Goal: Navigation & Orientation: Find specific page/section

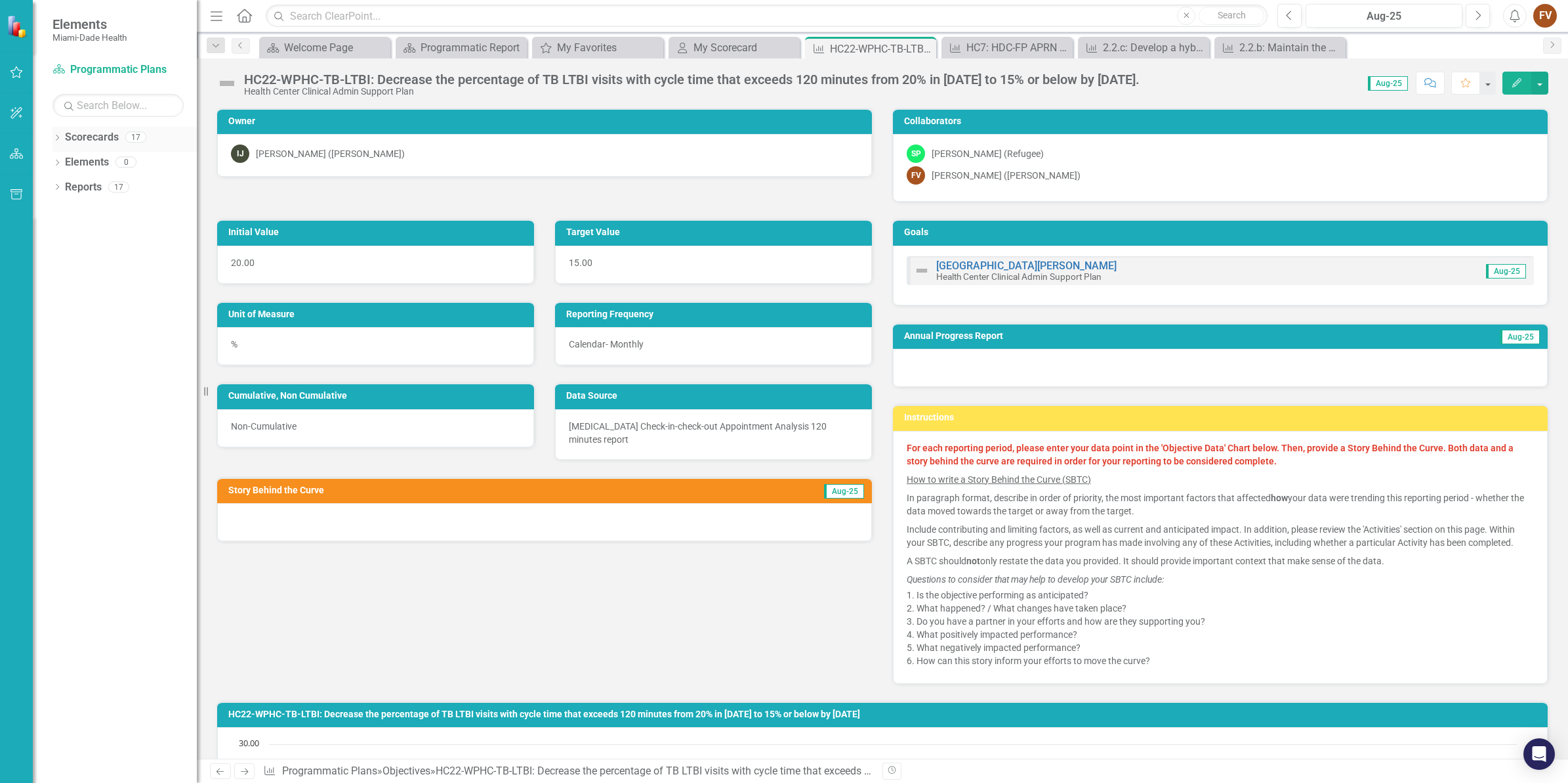
click at [58, 139] on icon at bounding box center [58, 138] width 4 height 6
click at [65, 158] on icon "Dropdown" at bounding box center [64, 161] width 10 height 8
click at [123, 215] on link "Programmatic Plans" at bounding box center [141, 212] width 111 height 15
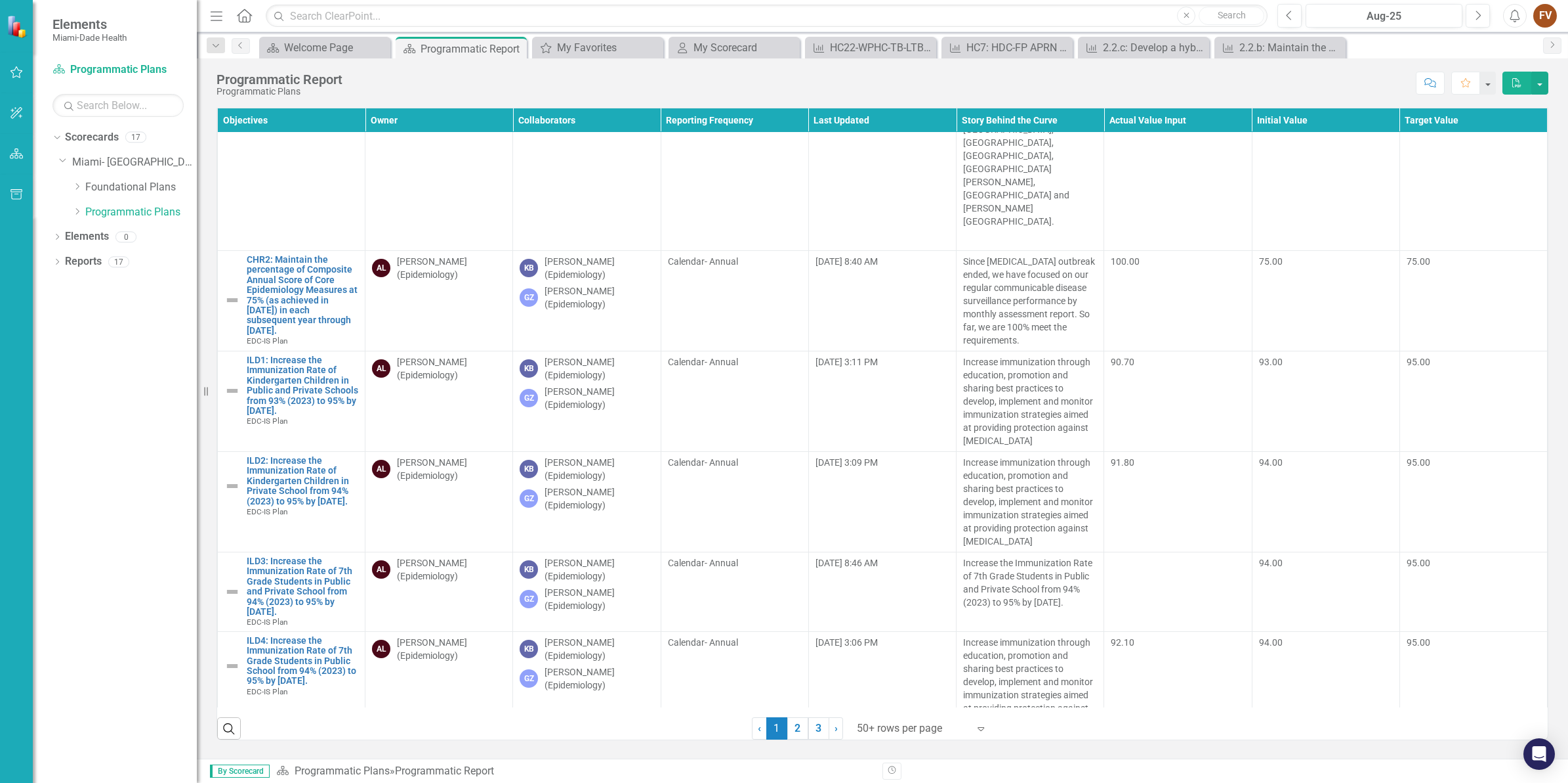
scroll to position [574, 0]
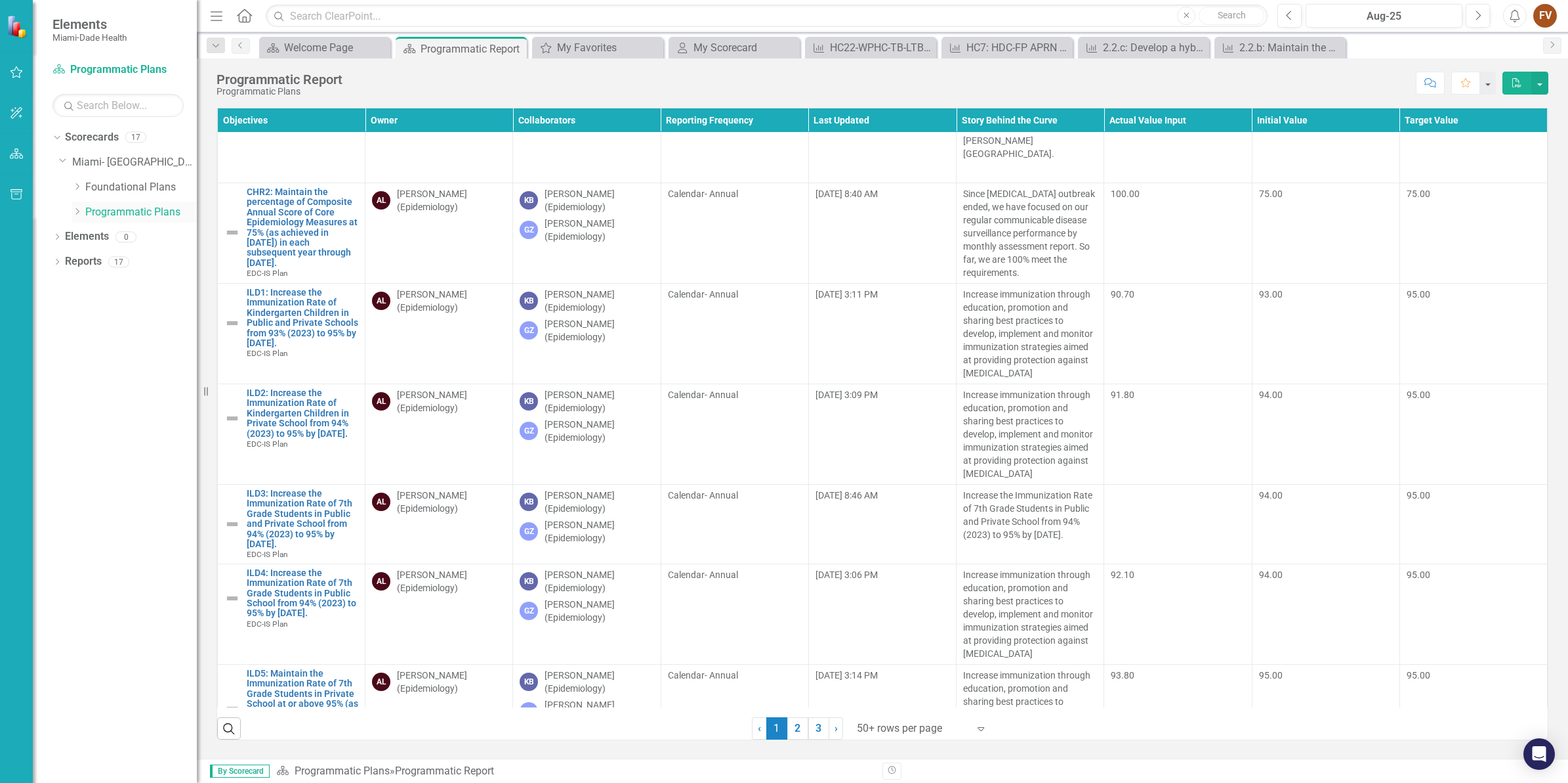
click at [75, 210] on icon "Dropdown" at bounding box center [76, 211] width 10 height 8
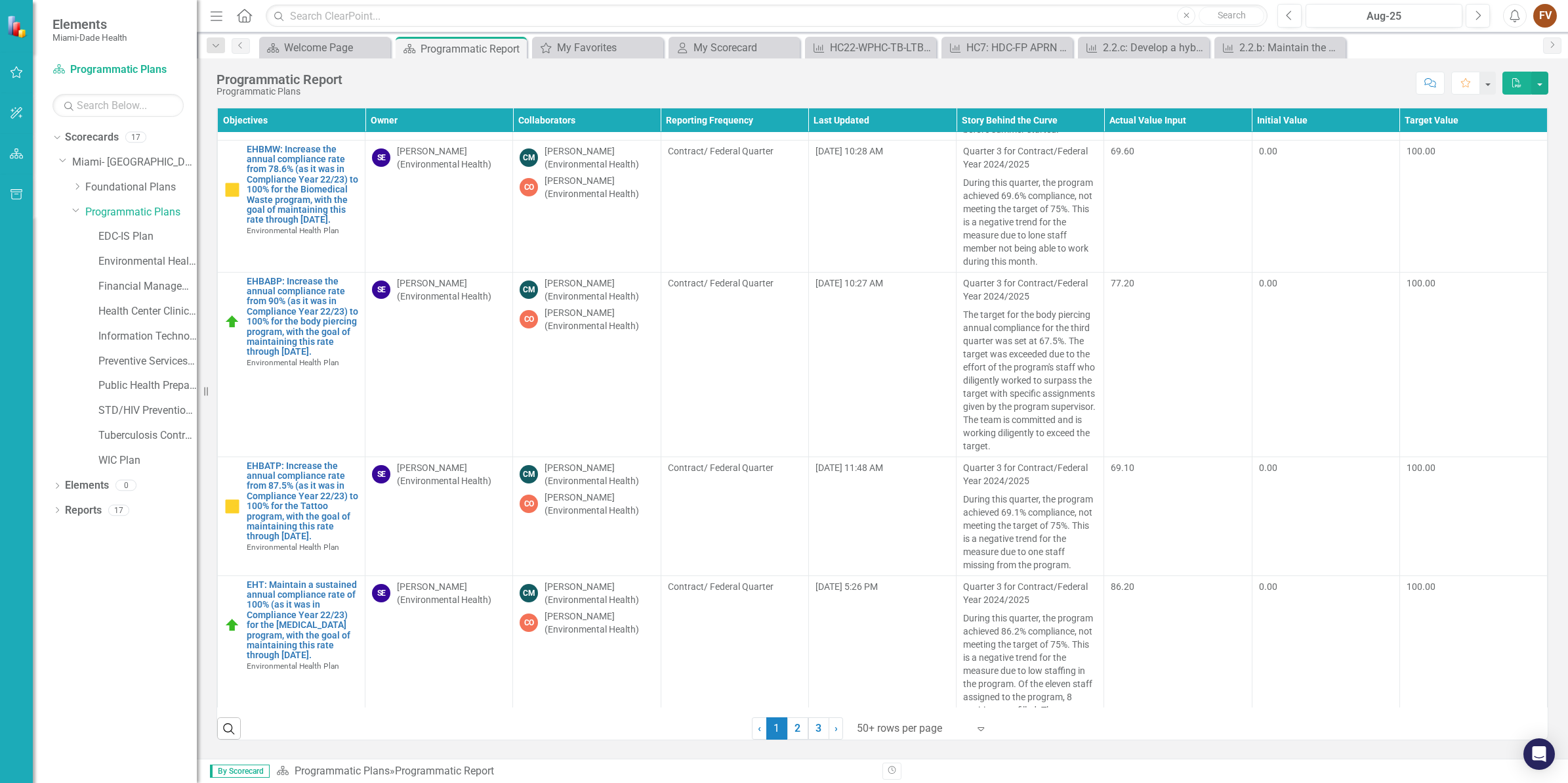
scroll to position [3037, 0]
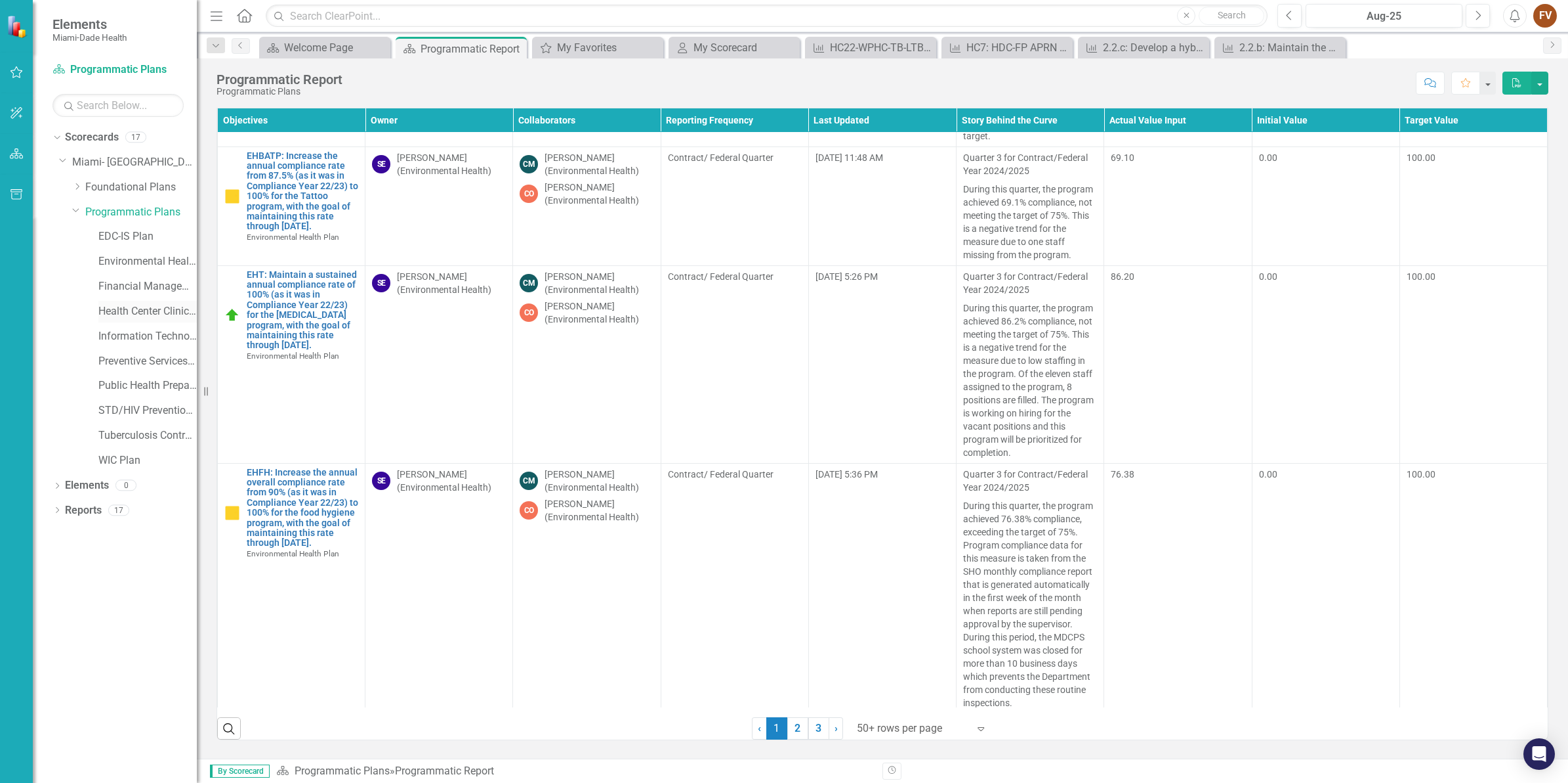
click at [142, 313] on link "Health Center Clinical Admin Support Plan" at bounding box center [148, 311] width 99 height 15
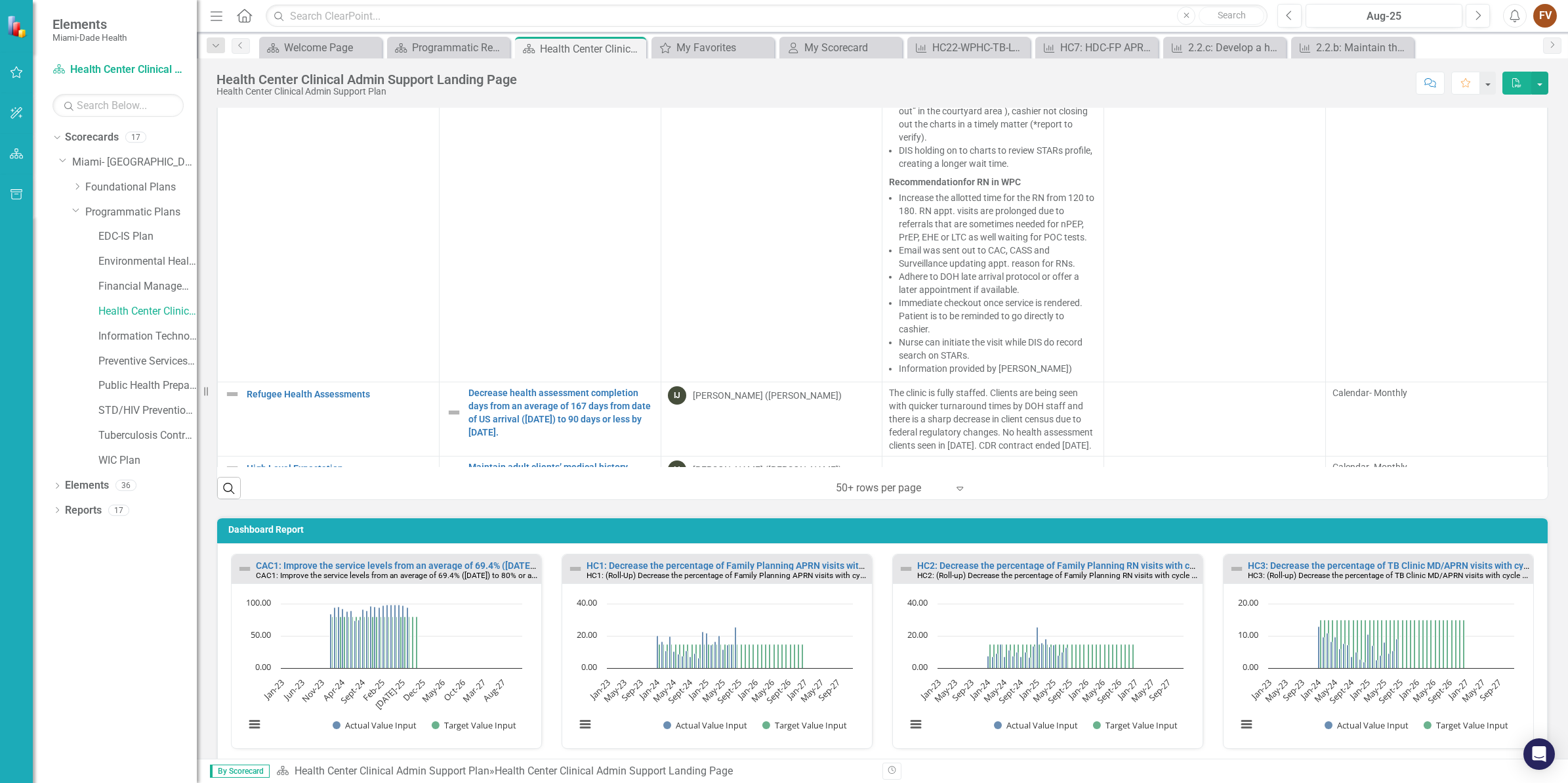
scroll to position [65, 0]
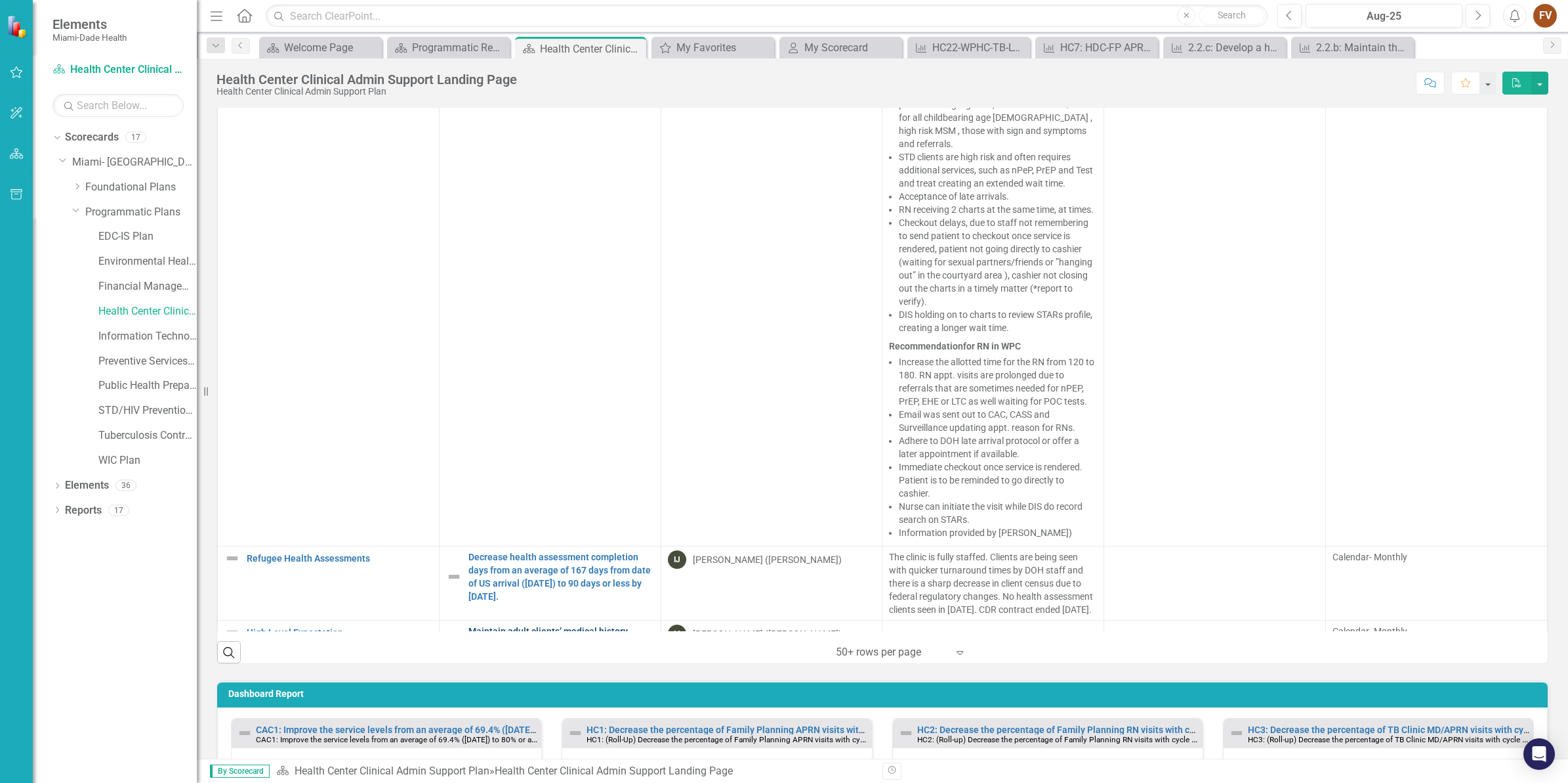
click at [526, 625] on link "Maintain adult clients’ medical history documentation of current tobacco status…" at bounding box center [561, 657] width 186 height 66
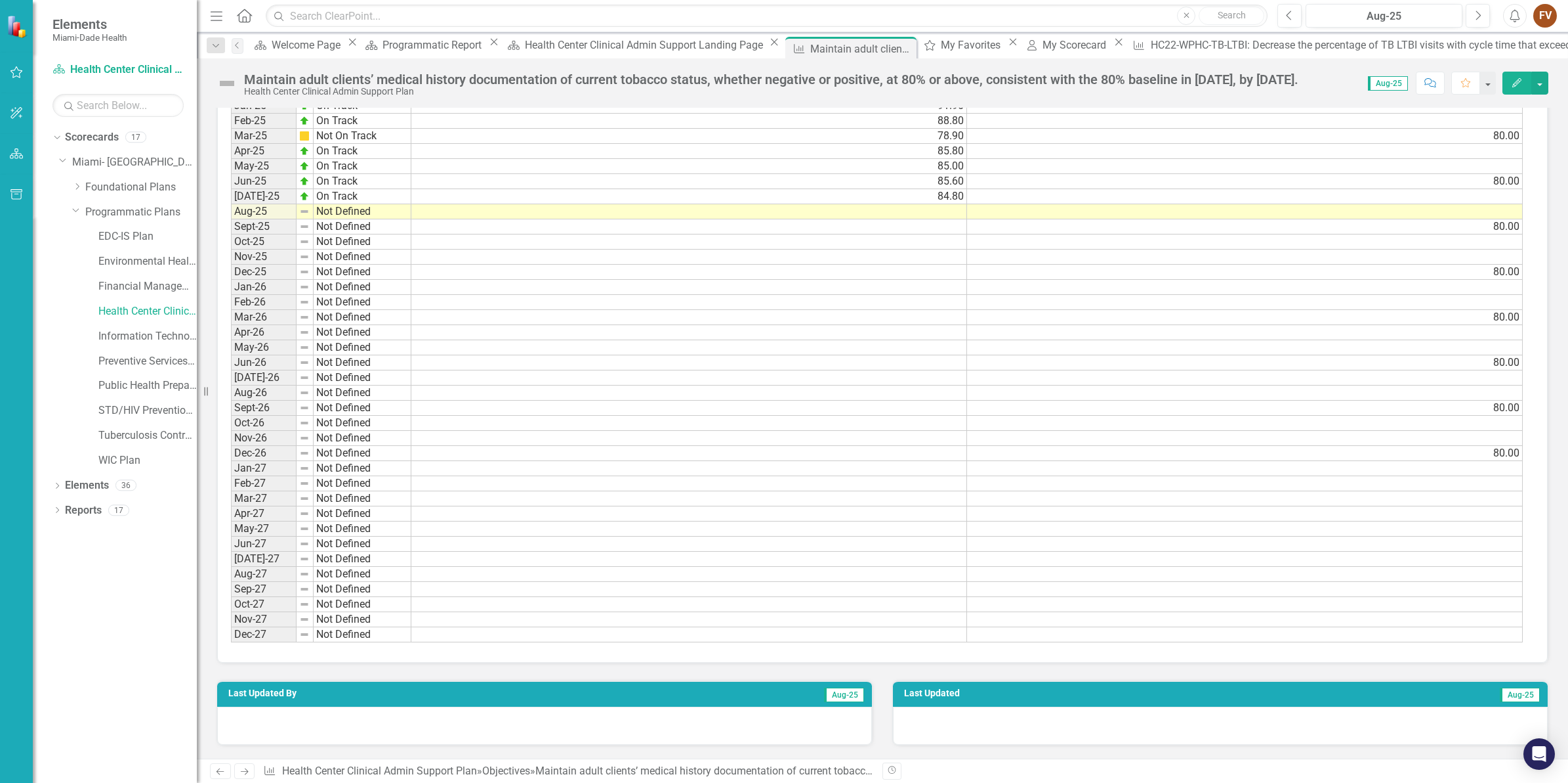
scroll to position [1292, 0]
click at [809, 189] on td "84.80" at bounding box center [689, 196] width 556 height 15
click at [1288, 18] on icon "Previous" at bounding box center [1289, 15] width 7 height 12
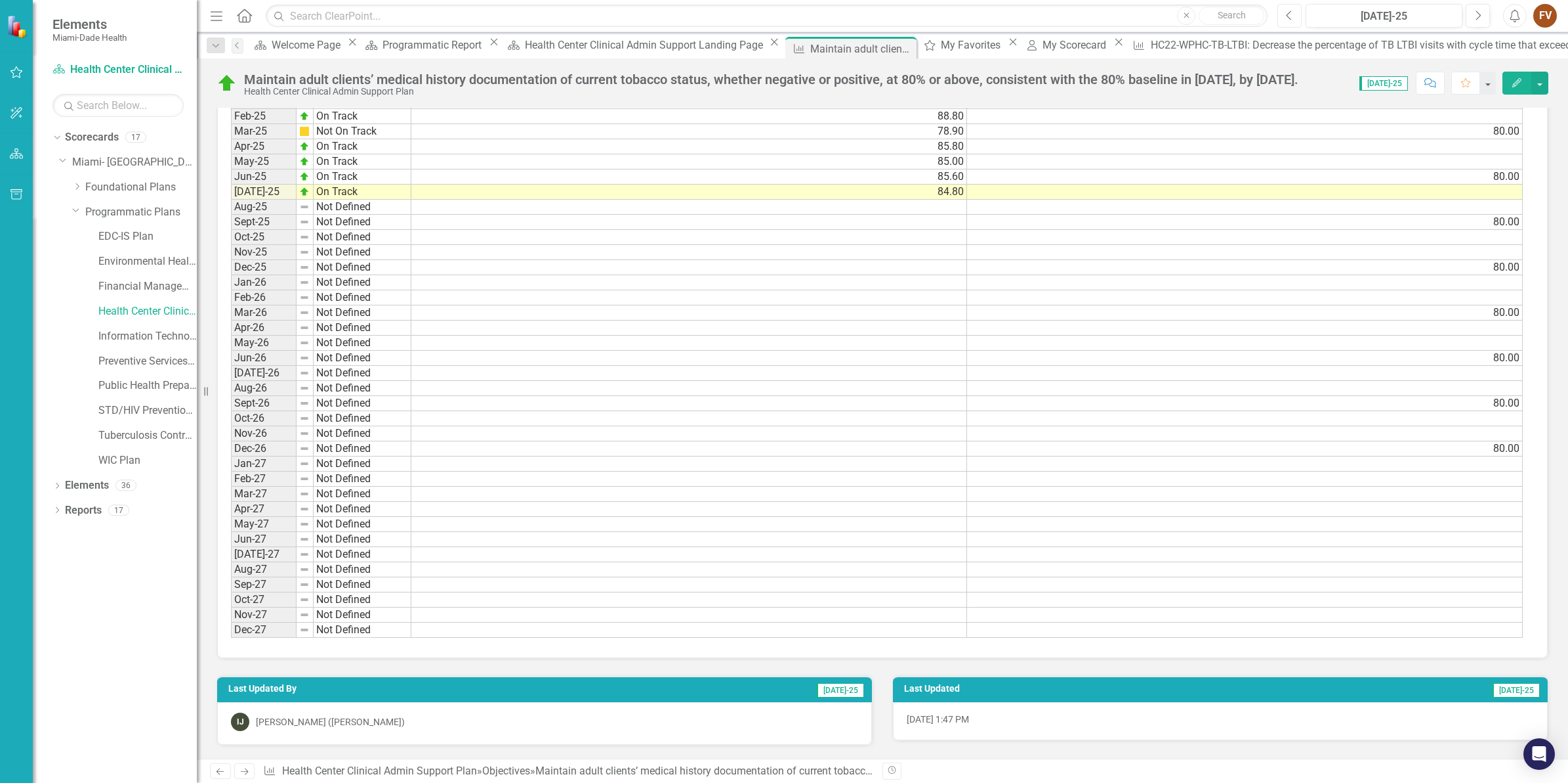
scroll to position [10, 0]
click at [898, 49] on icon "Close" at bounding box center [904, 49] width 13 height 11
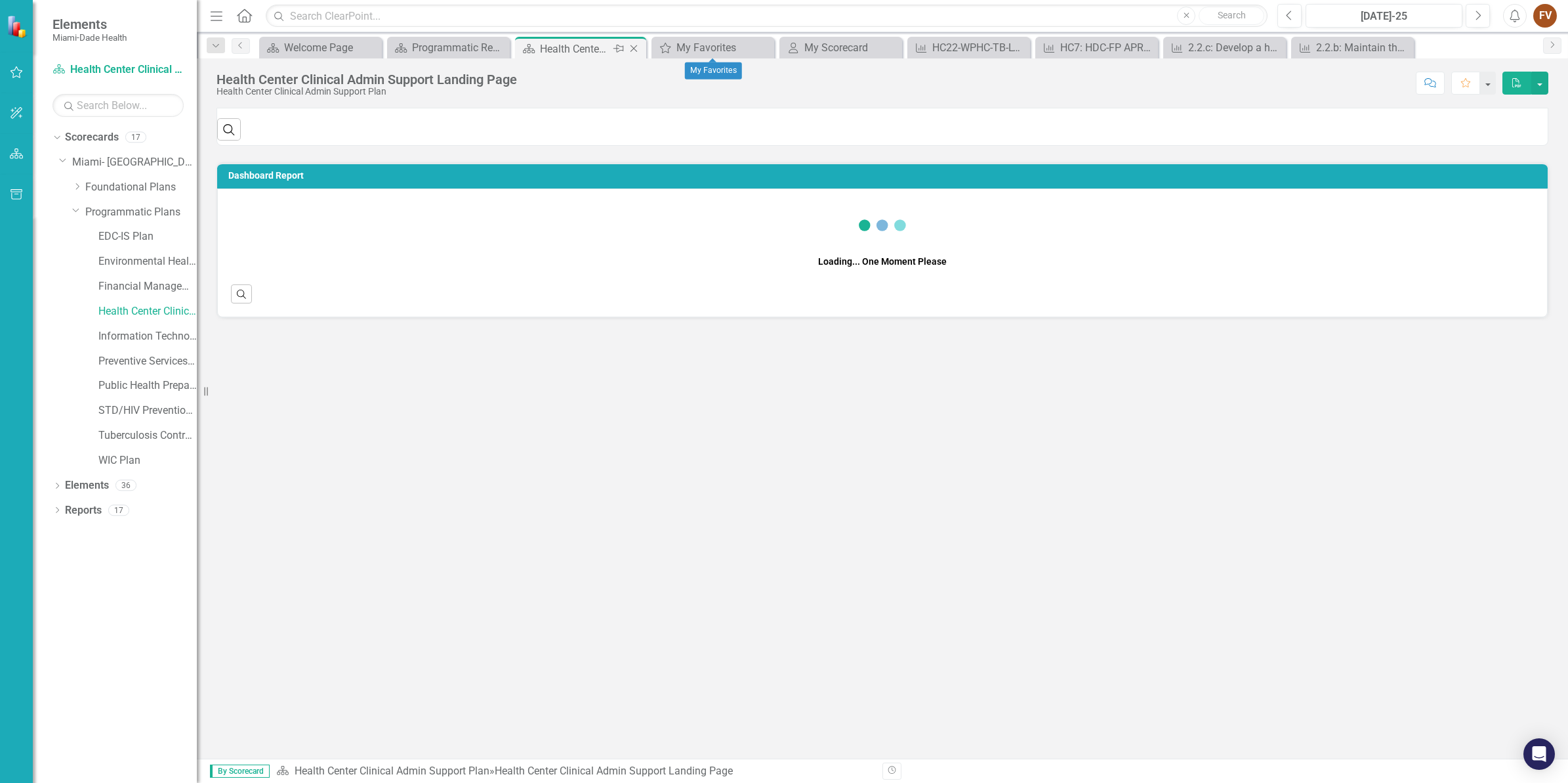
click at [583, 48] on div "Health Center Clinical Admin Support Landing Page" at bounding box center [575, 49] width 70 height 16
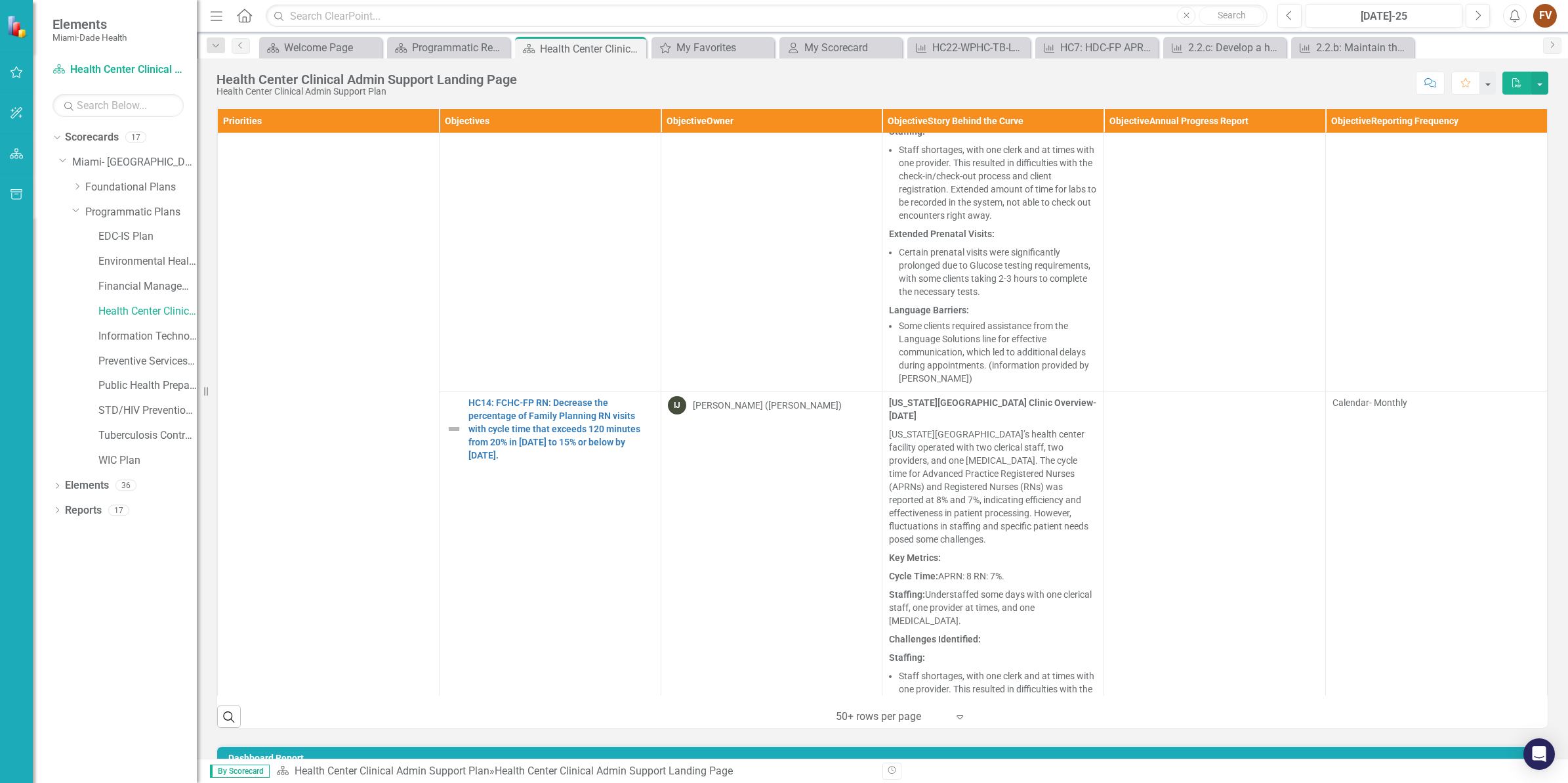
scroll to position [2872, 0]
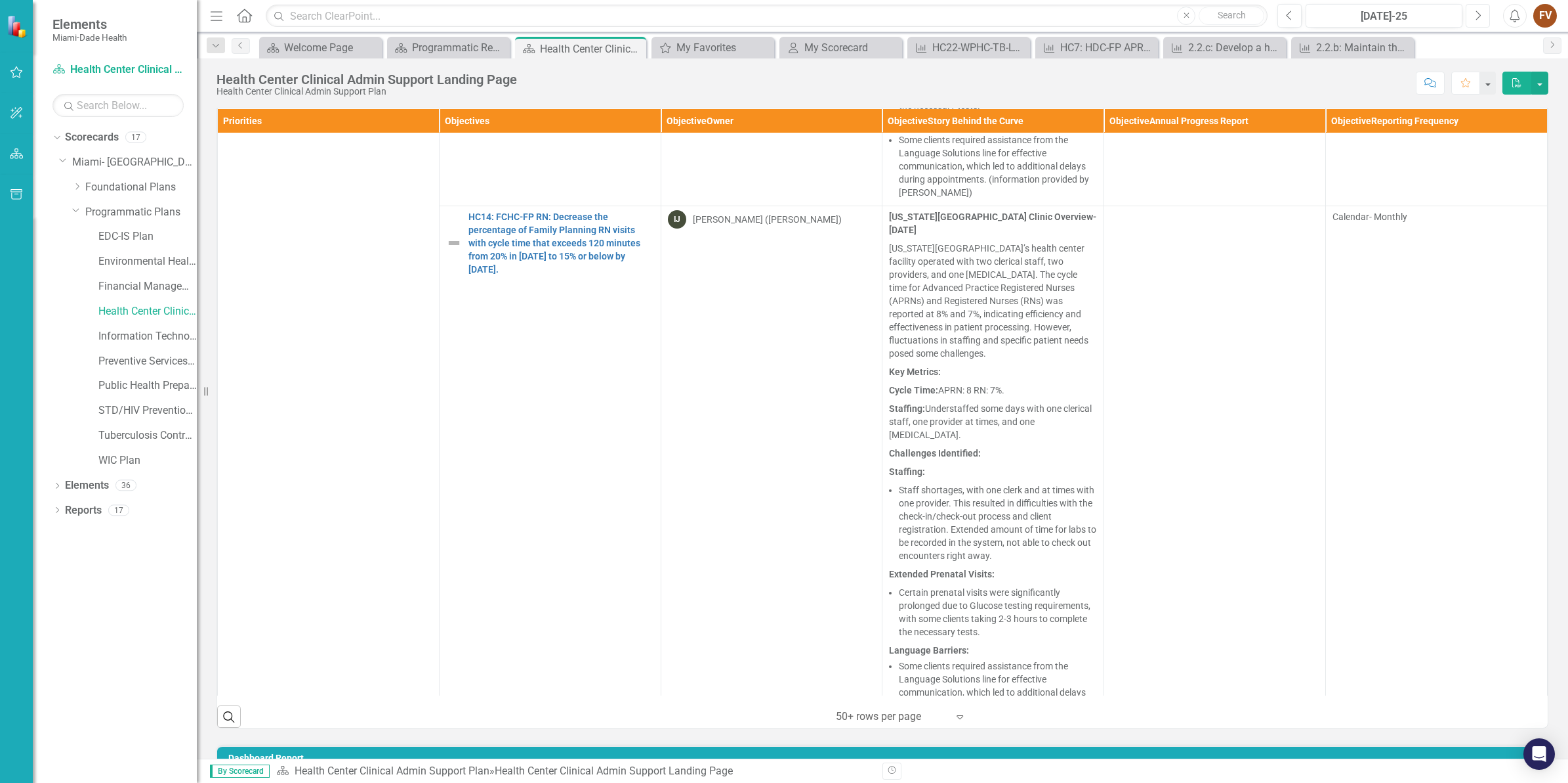
click at [1470, 22] on button "Next" at bounding box center [1478, 15] width 24 height 23
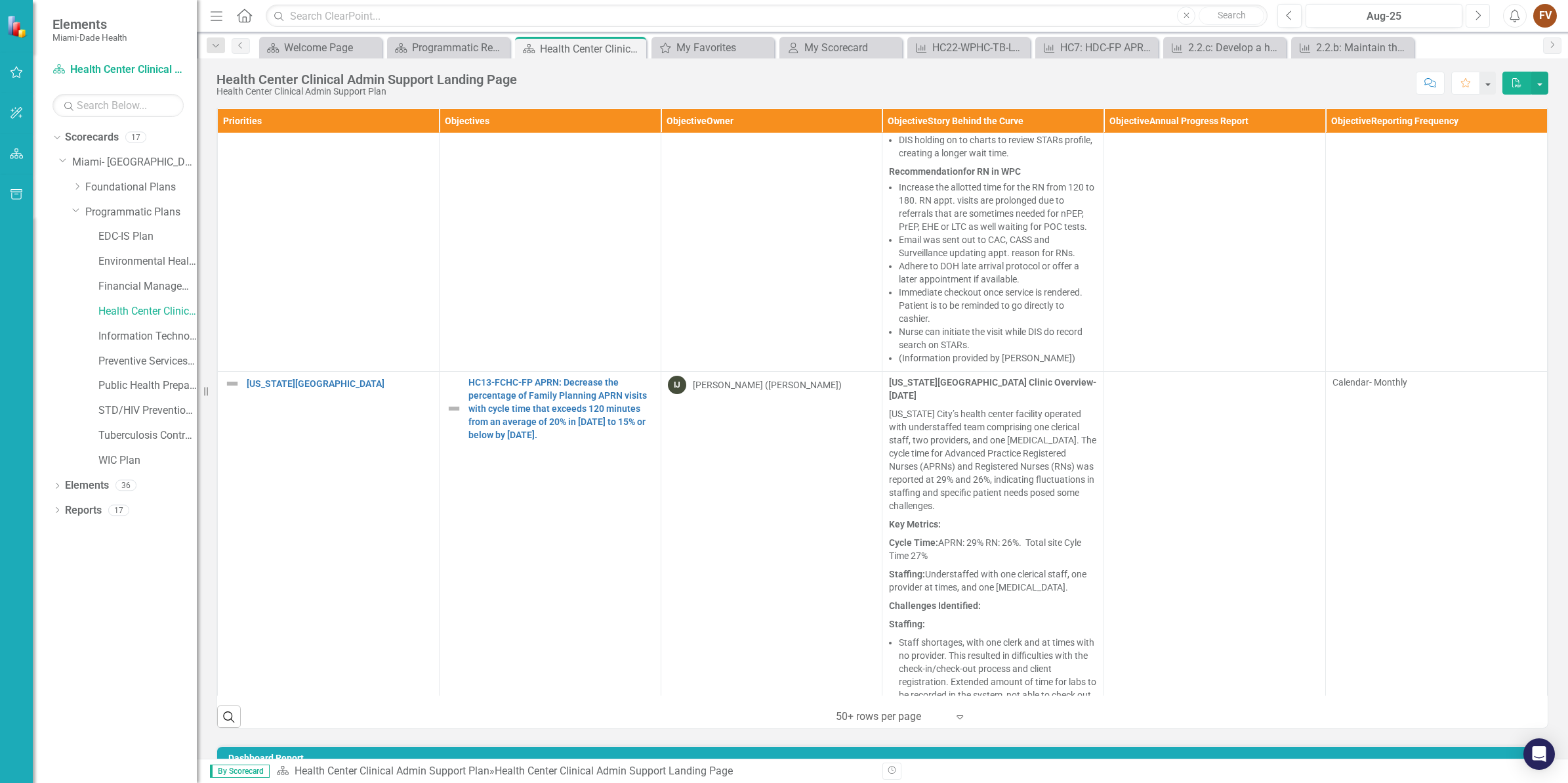
scroll to position [2544, 0]
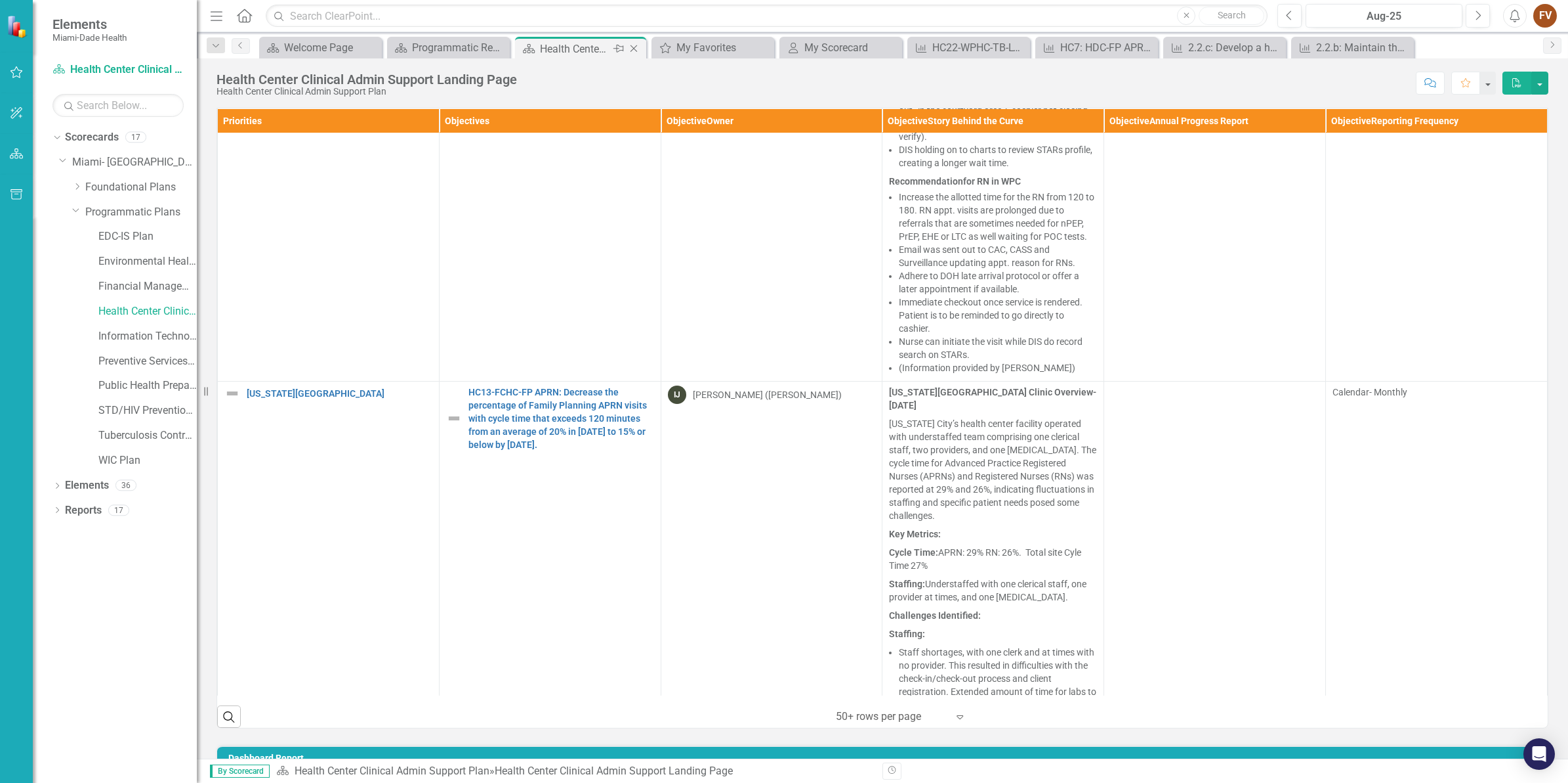
click at [635, 48] on icon "Close" at bounding box center [633, 49] width 13 height 11
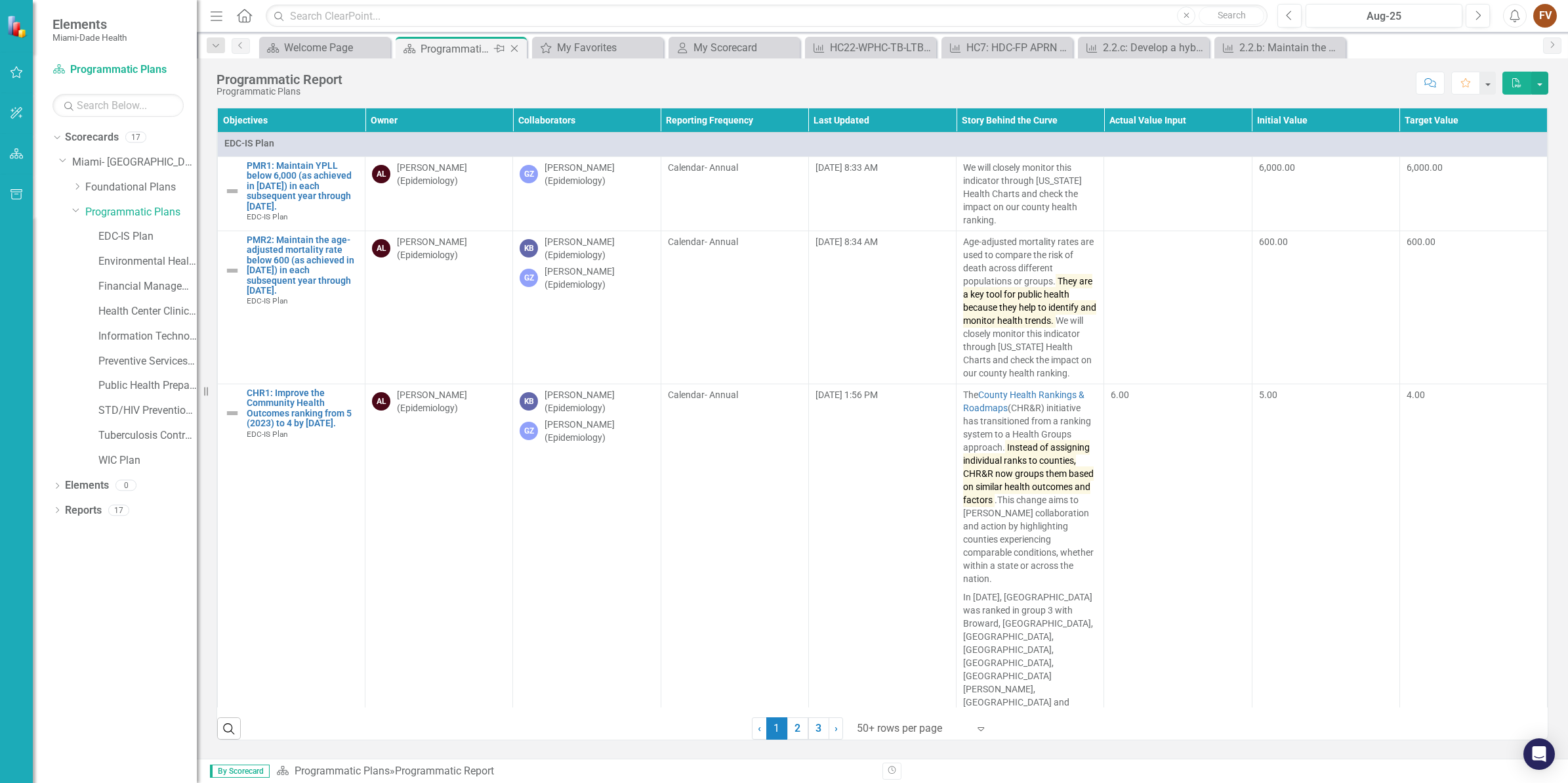
click at [522, 49] on div "Close" at bounding box center [516, 49] width 16 height 16
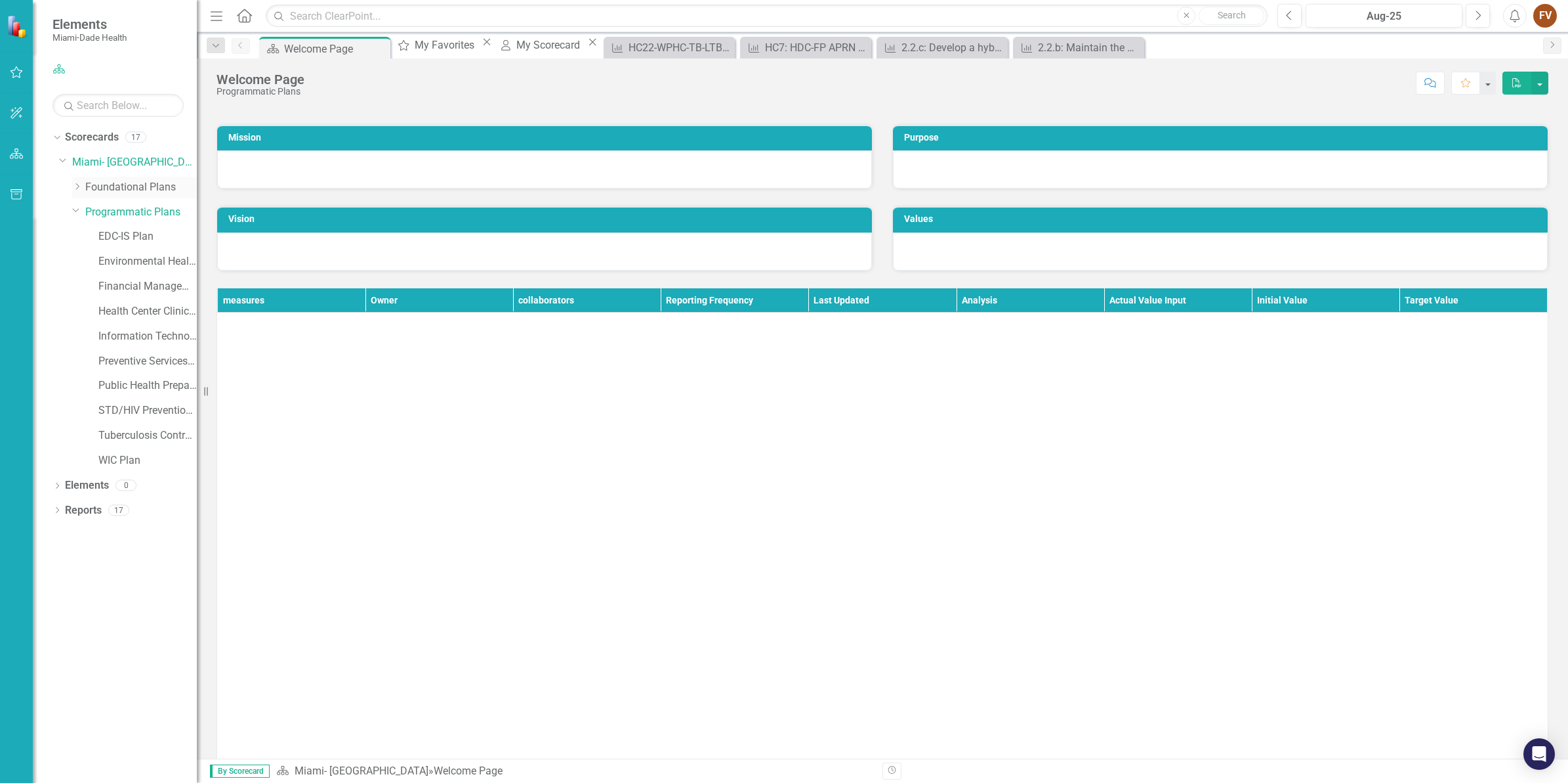
click at [75, 185] on icon "Dropdown" at bounding box center [76, 186] width 10 height 8
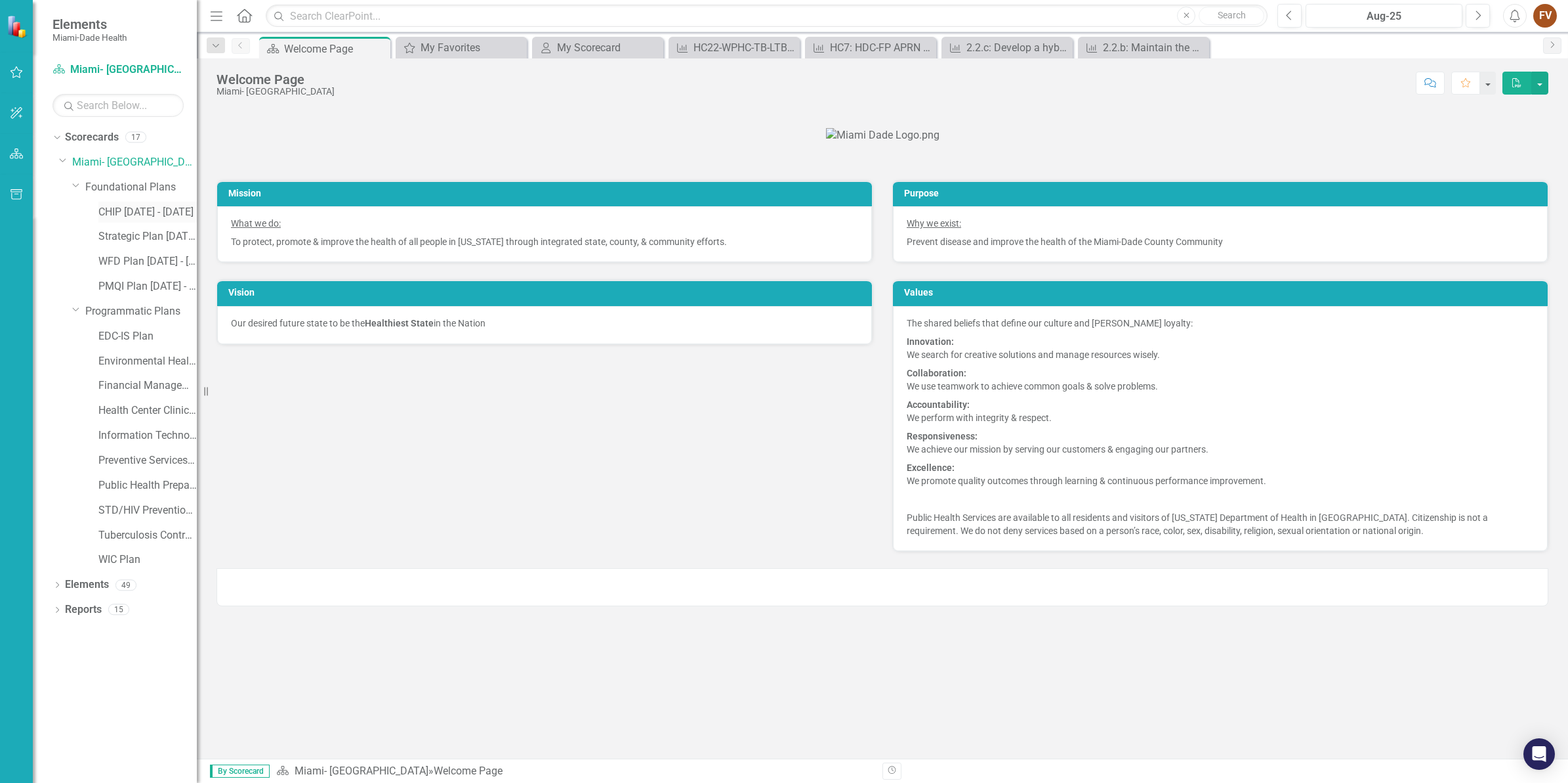
click at [130, 211] on link "CHIP [DATE] - [DATE]" at bounding box center [148, 212] width 99 height 15
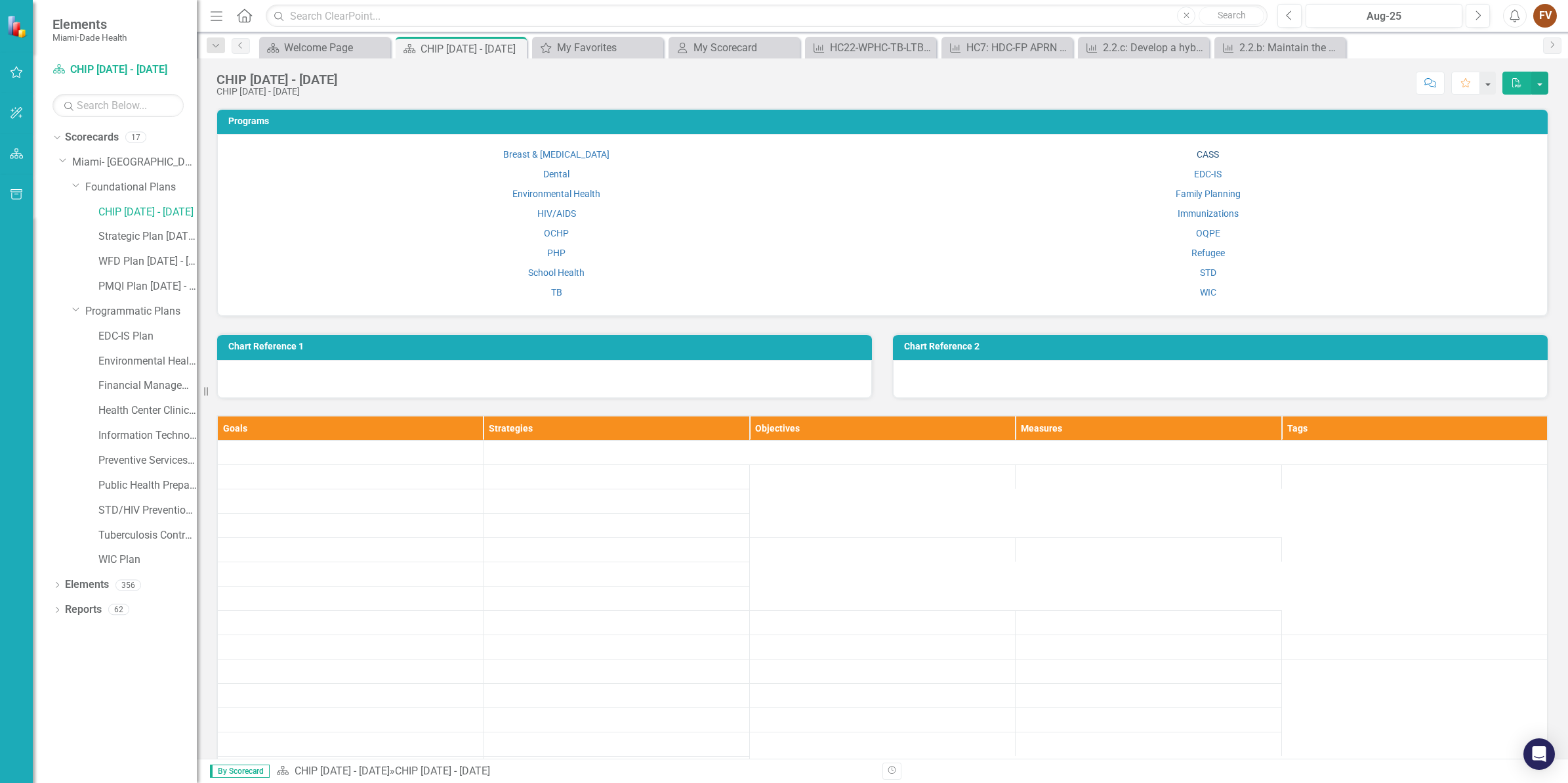
click at [1199, 156] on link "CASS" at bounding box center [1208, 155] width 22 height 11
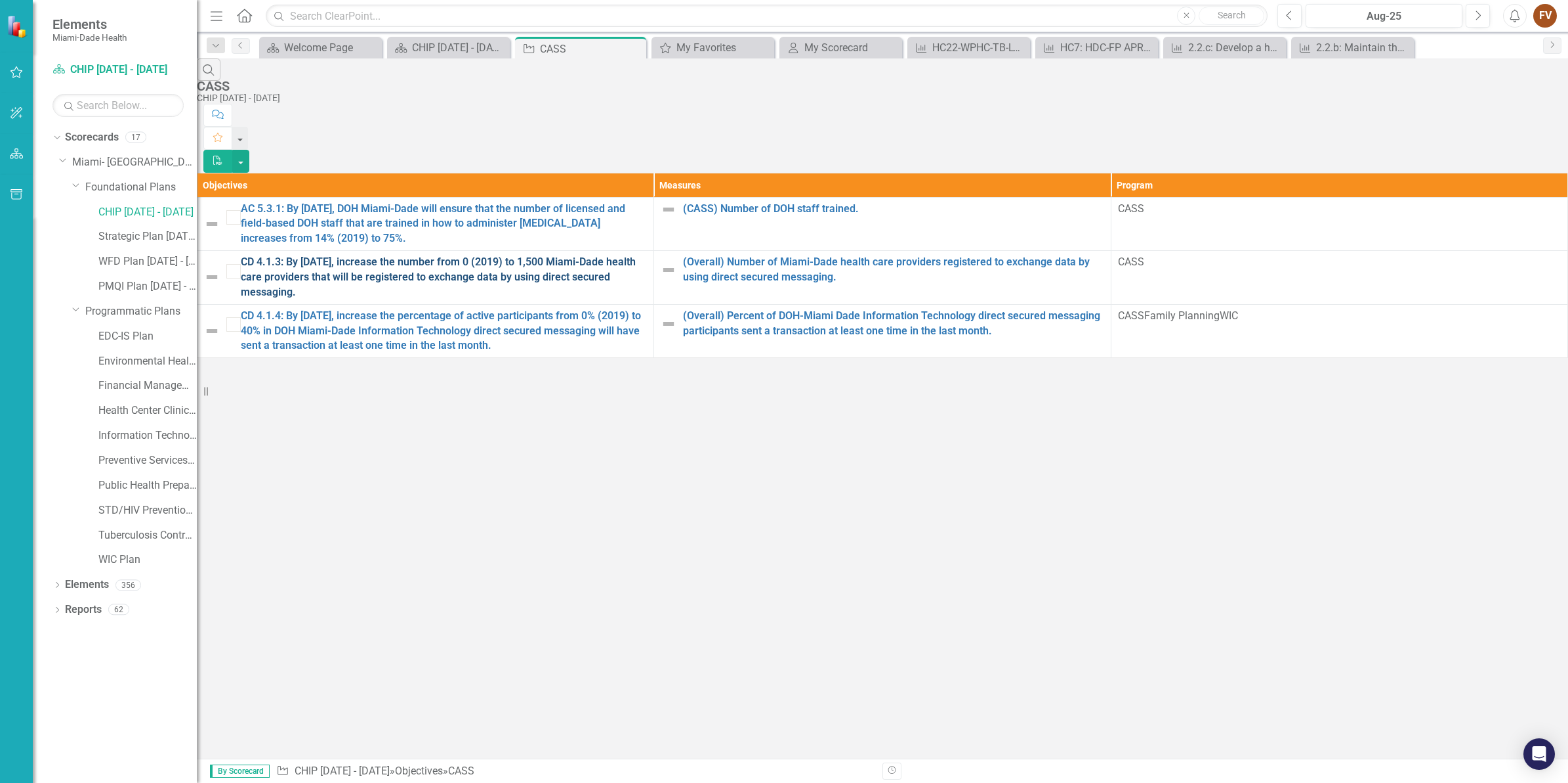
click at [556, 254] on link "CD 4.1.3: By [DATE], increase the number from 0 (2019) to 1,500 Miami-Dade heal…" at bounding box center [444, 277] width 406 height 45
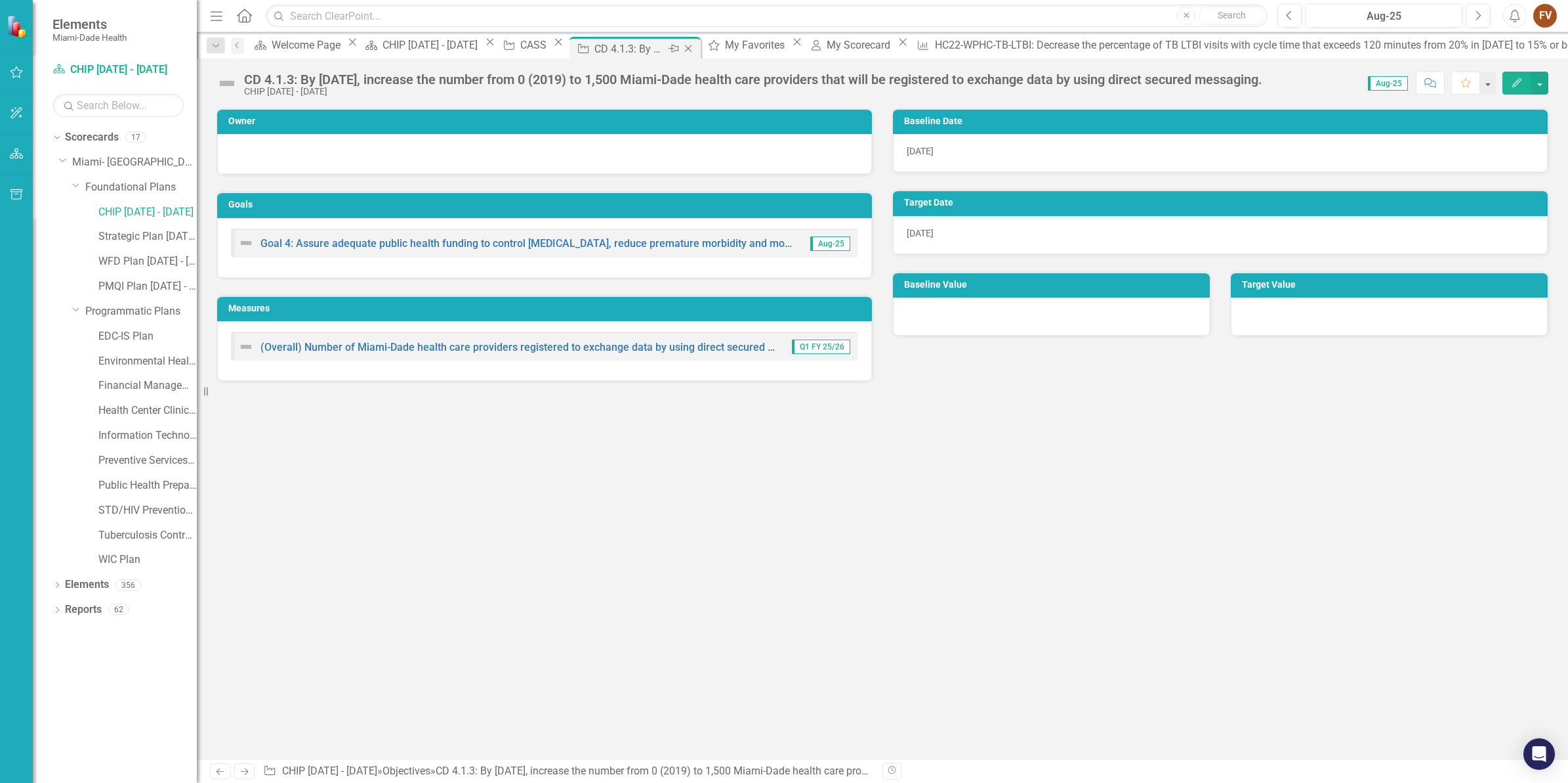
click at [695, 45] on icon "Close" at bounding box center [688, 49] width 13 height 11
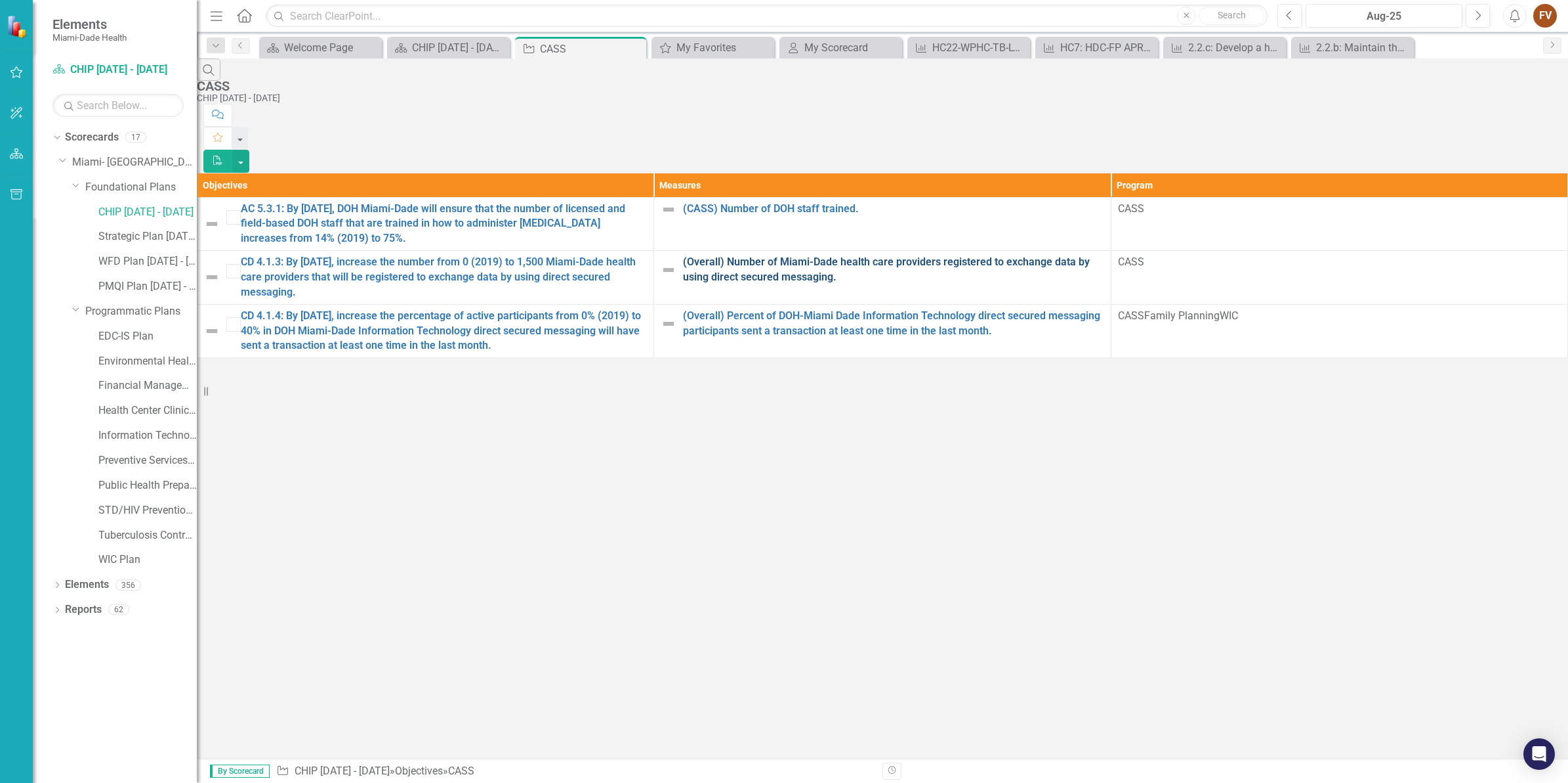
click at [802, 254] on link "(Overall) Number of Miami-Dade health care providers registered to exchange dat…" at bounding box center [893, 270] width 421 height 31
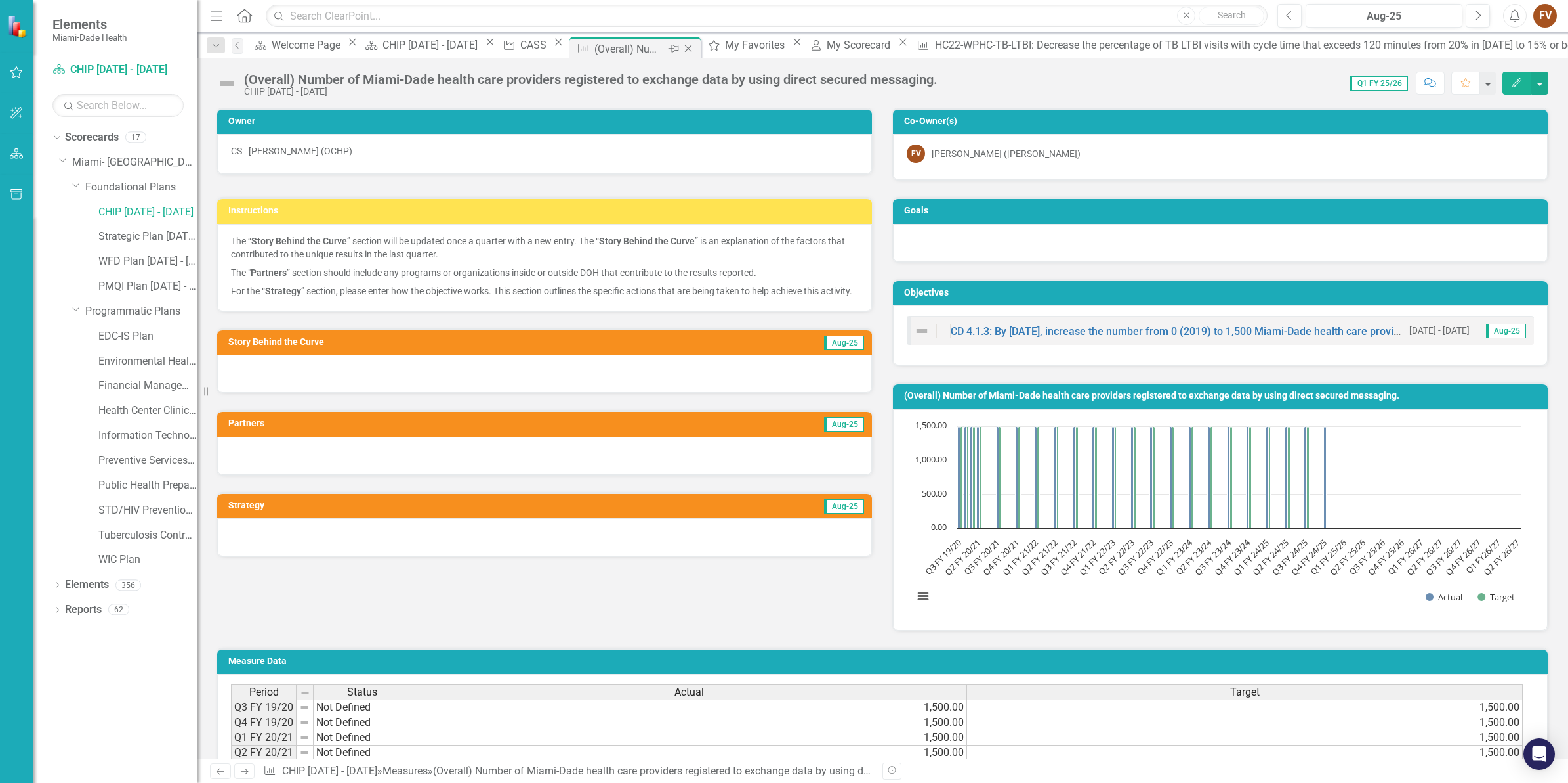
click at [695, 46] on icon "Close" at bounding box center [688, 49] width 13 height 11
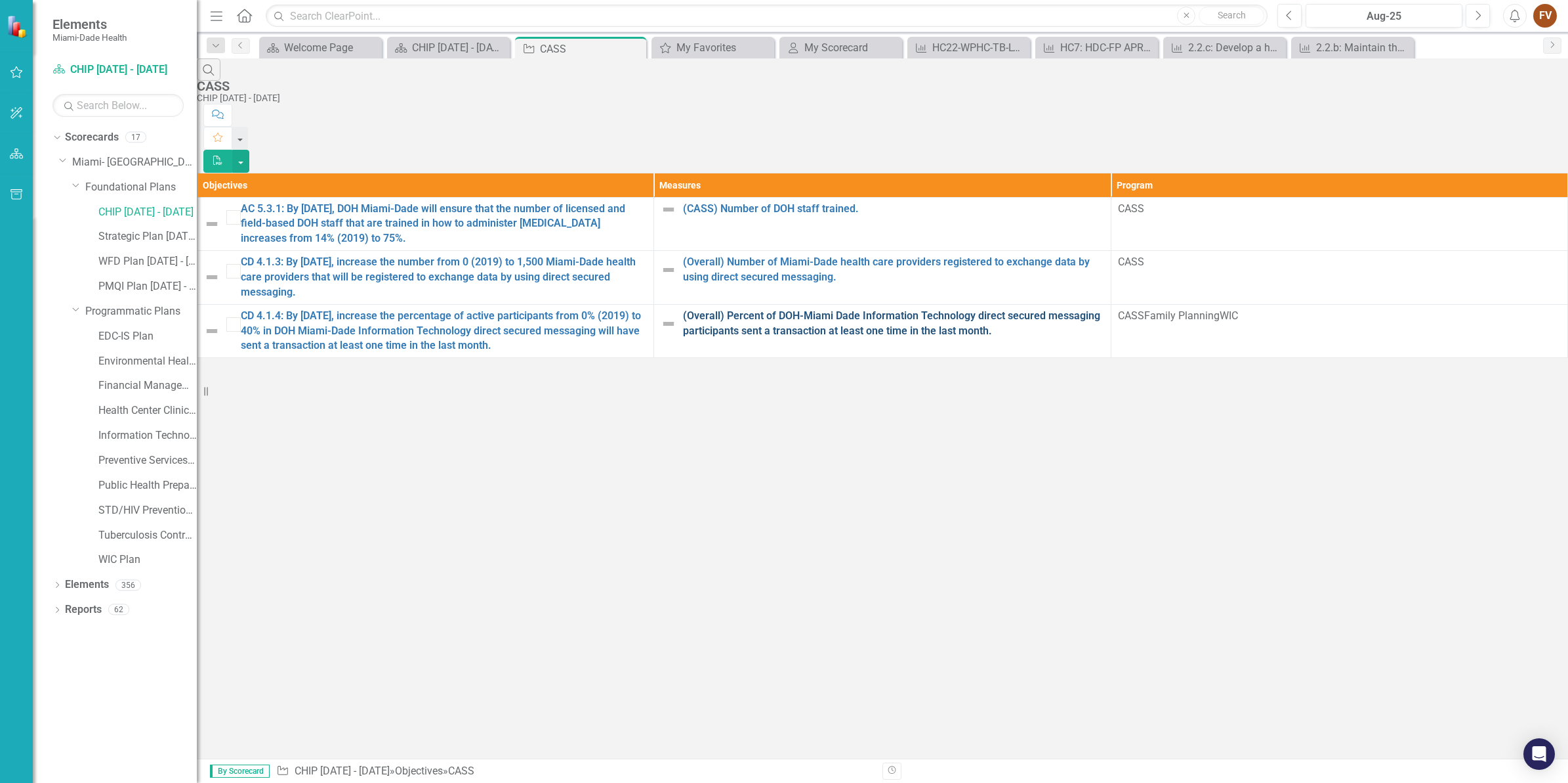
click at [783, 308] on link "(Overall) Percent of DOH-Miami Dade Information Technology direct secured messa…" at bounding box center [893, 324] width 421 height 31
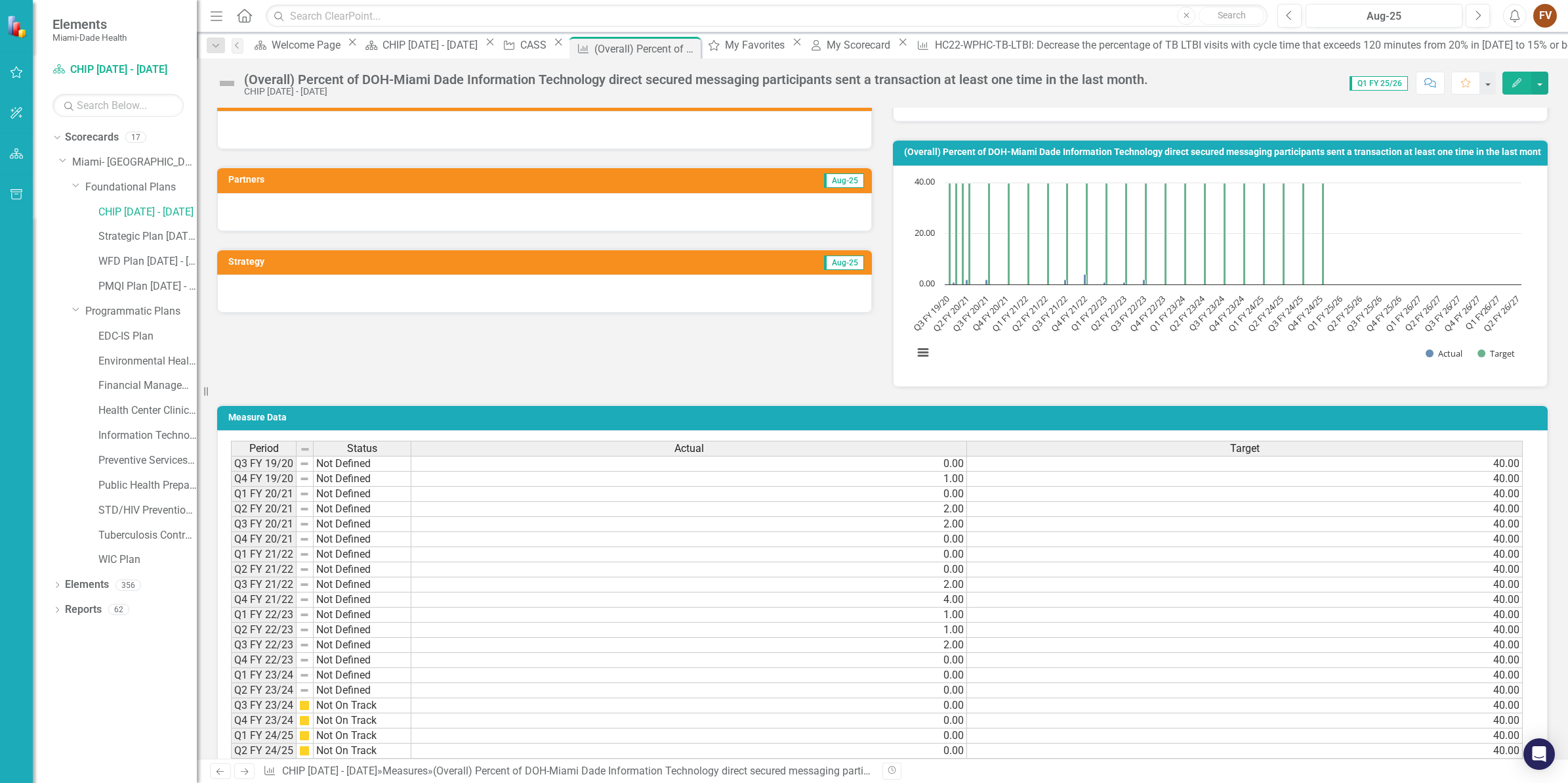
scroll to position [410, 0]
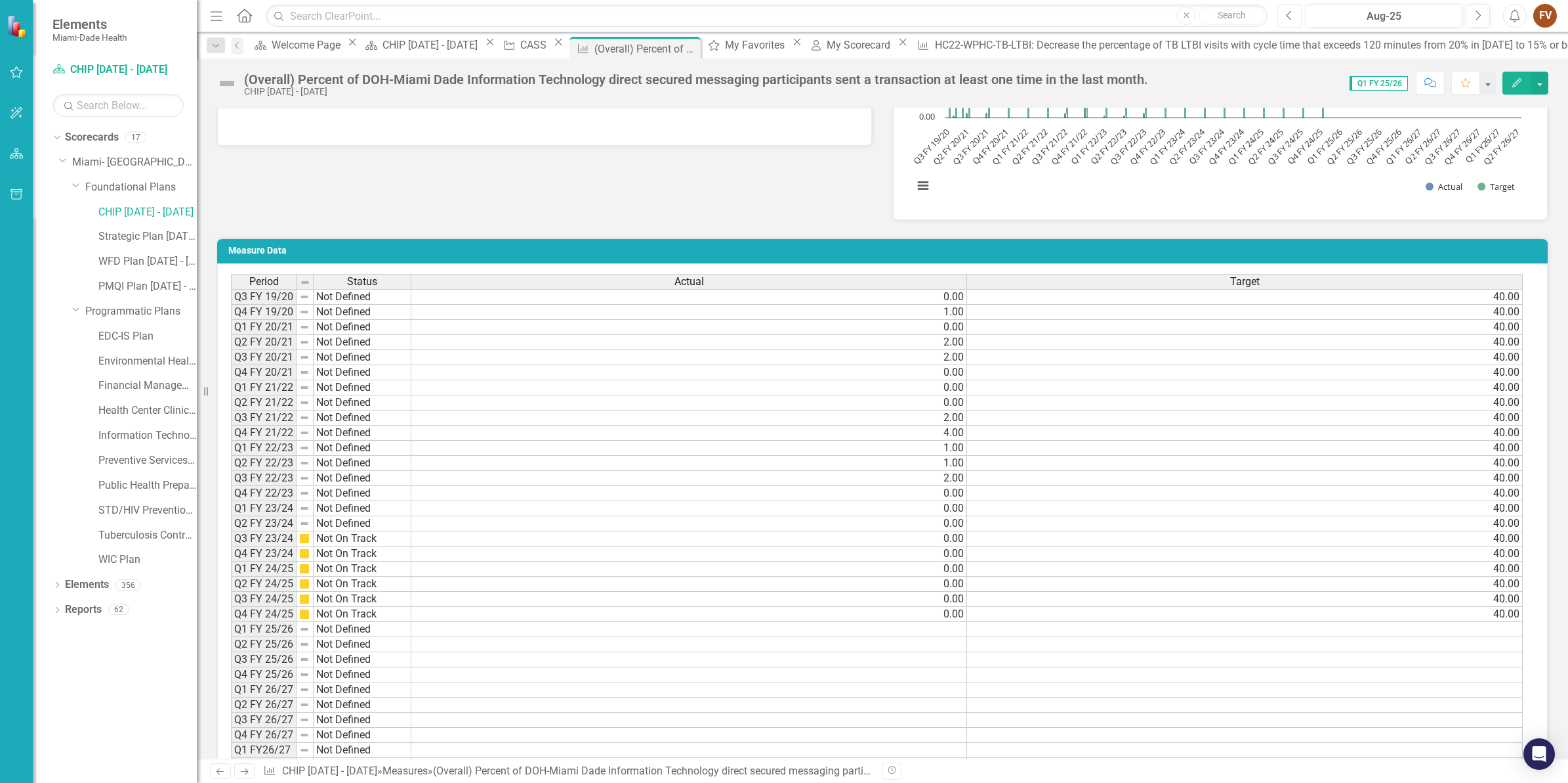
click at [1290, 22] on button "Previous" at bounding box center [1289, 15] width 24 height 23
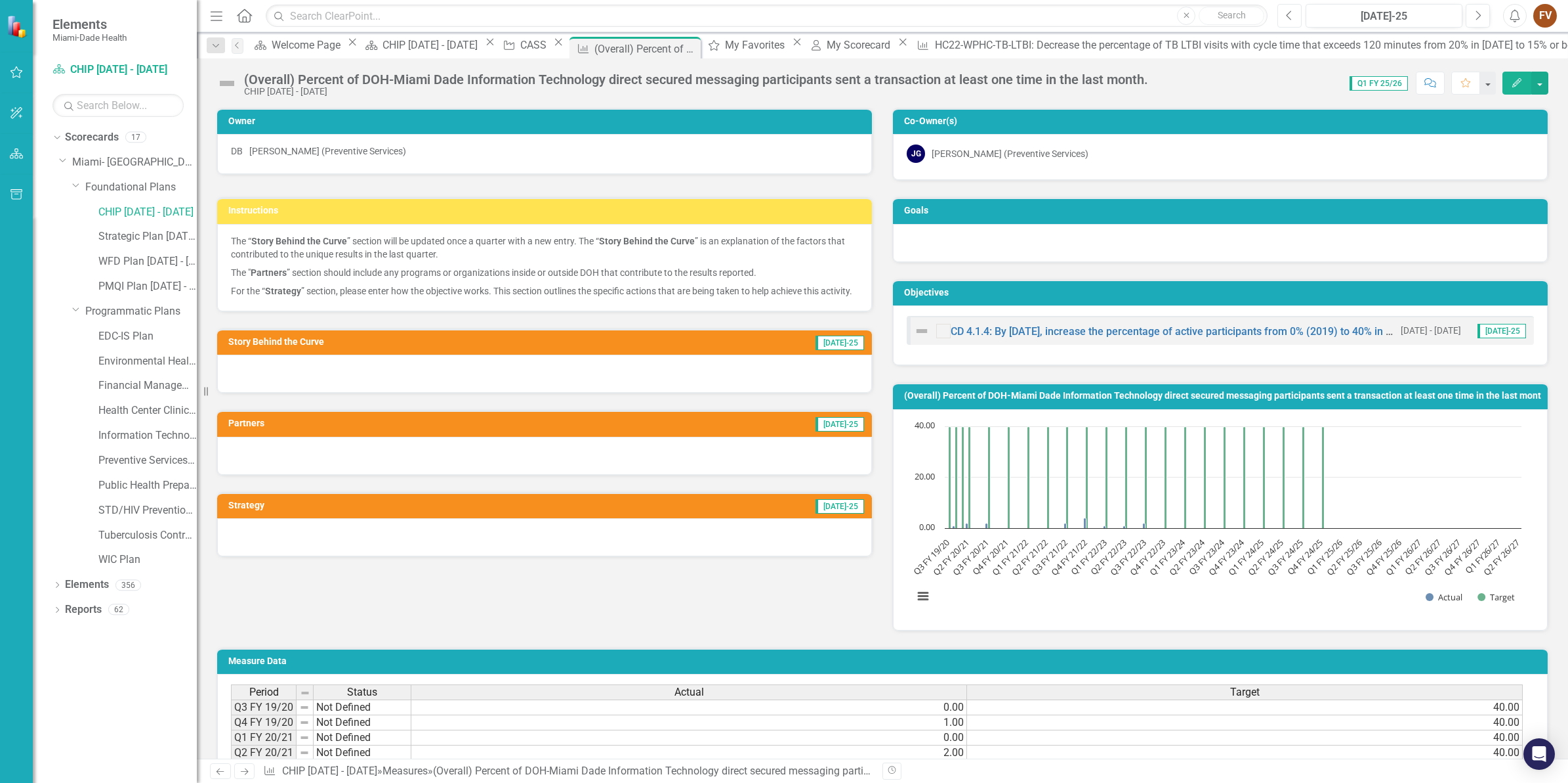
click at [1291, 15] on icon "Previous" at bounding box center [1289, 15] width 7 height 12
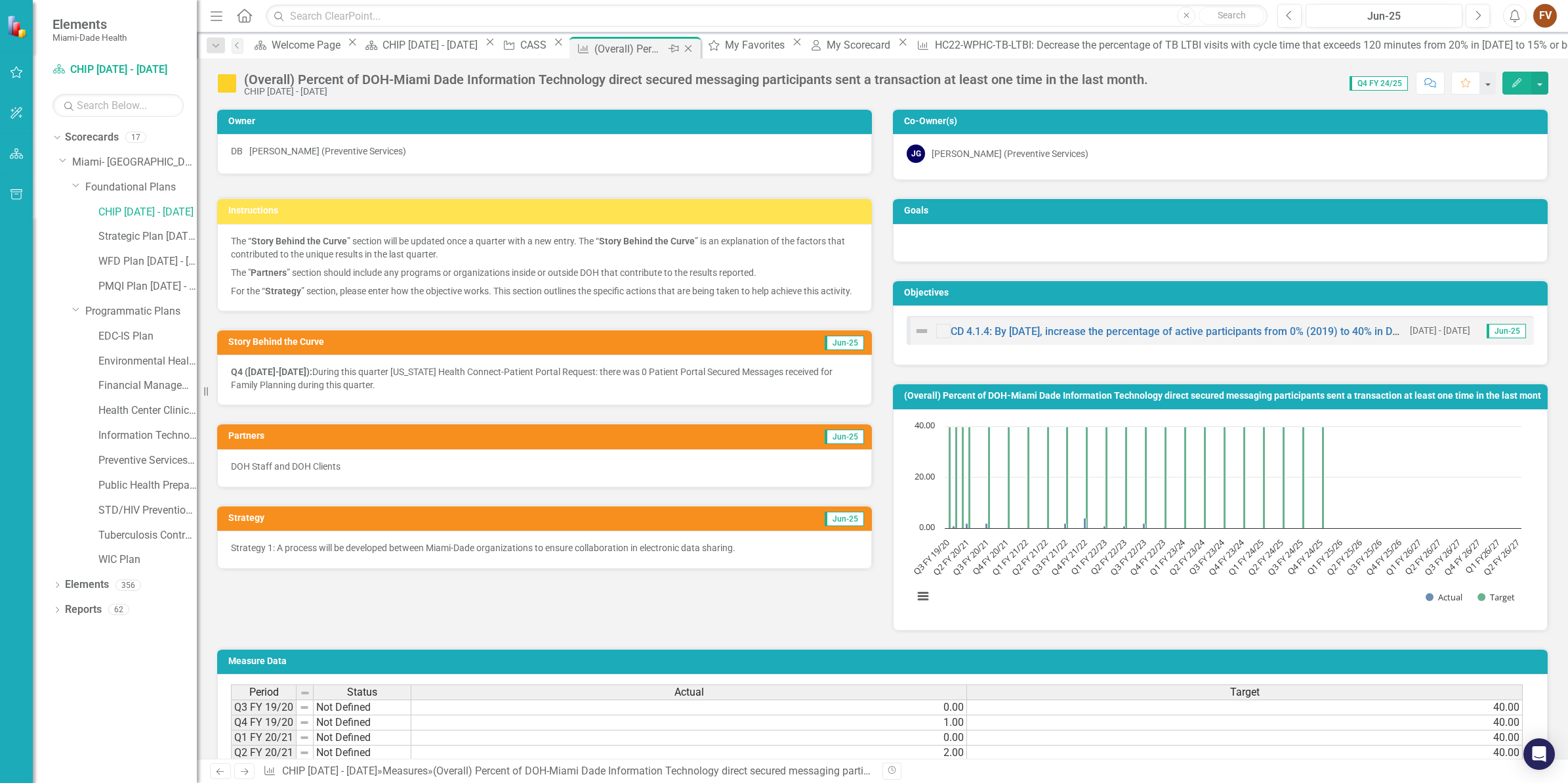
click at [695, 51] on icon "Close" at bounding box center [688, 49] width 13 height 11
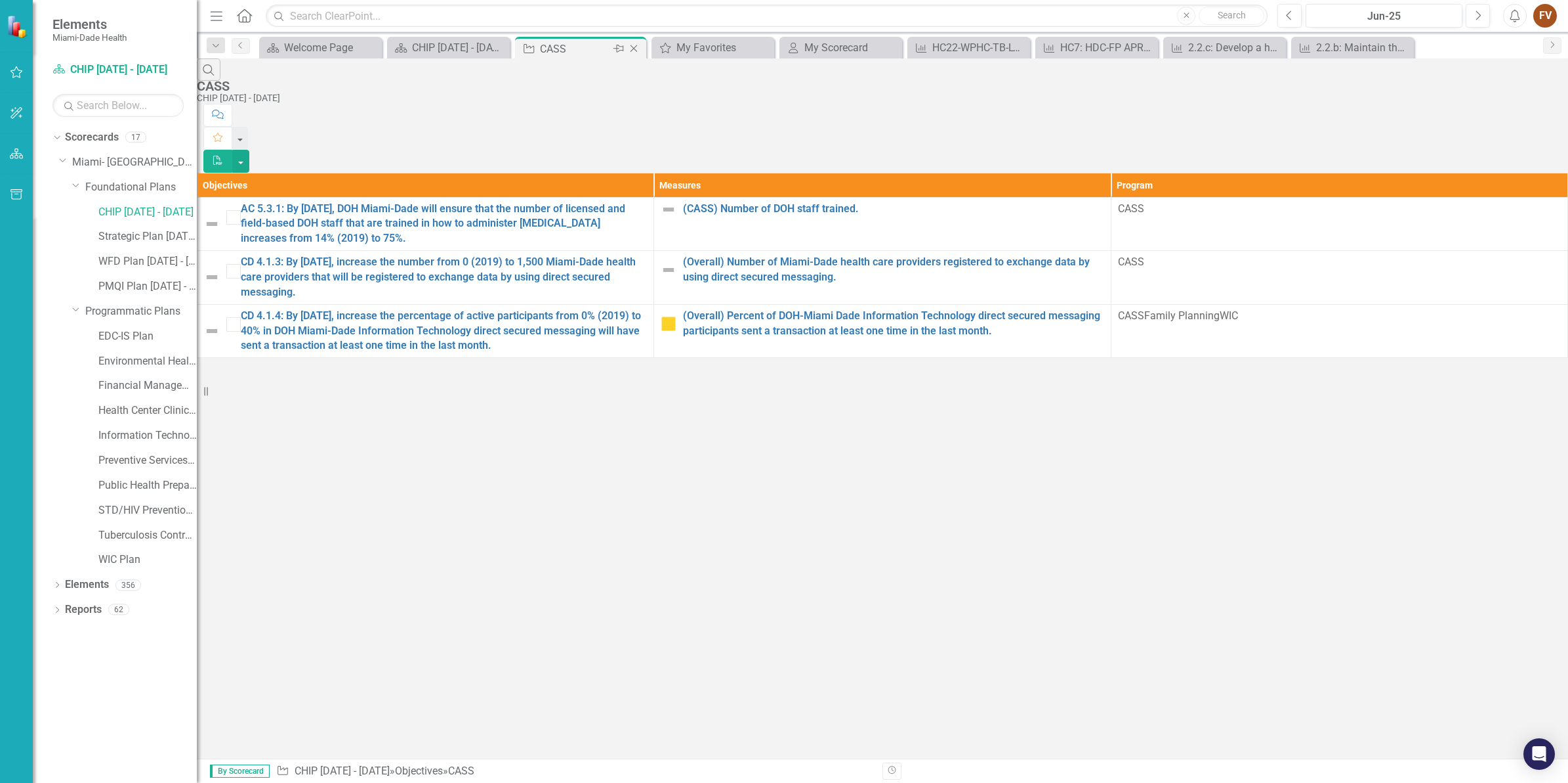
click at [635, 48] on icon "Close" at bounding box center [633, 49] width 13 height 11
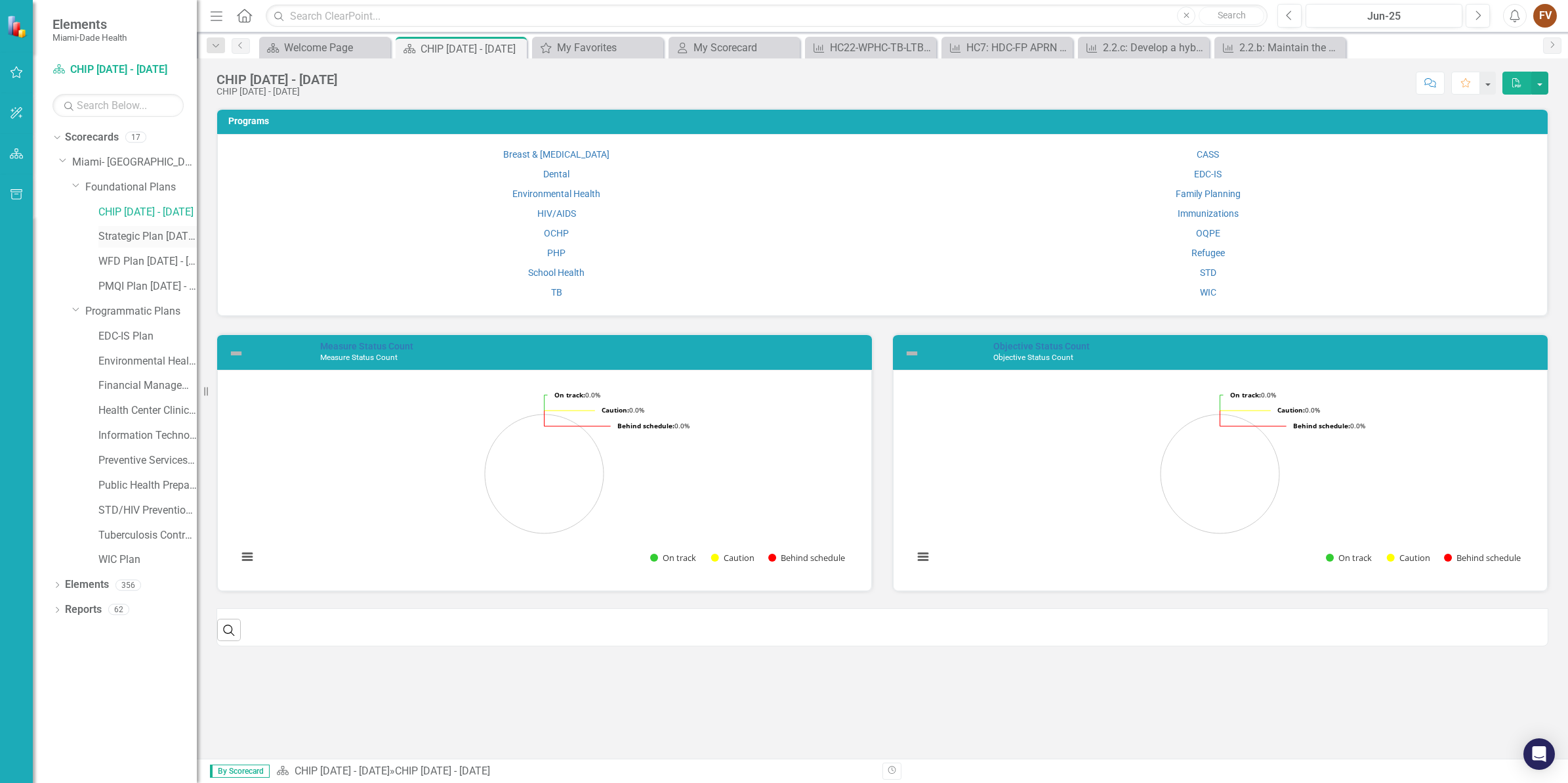
click at [133, 240] on link "Strategic Plan [DATE] - [DATE]" at bounding box center [148, 236] width 99 height 15
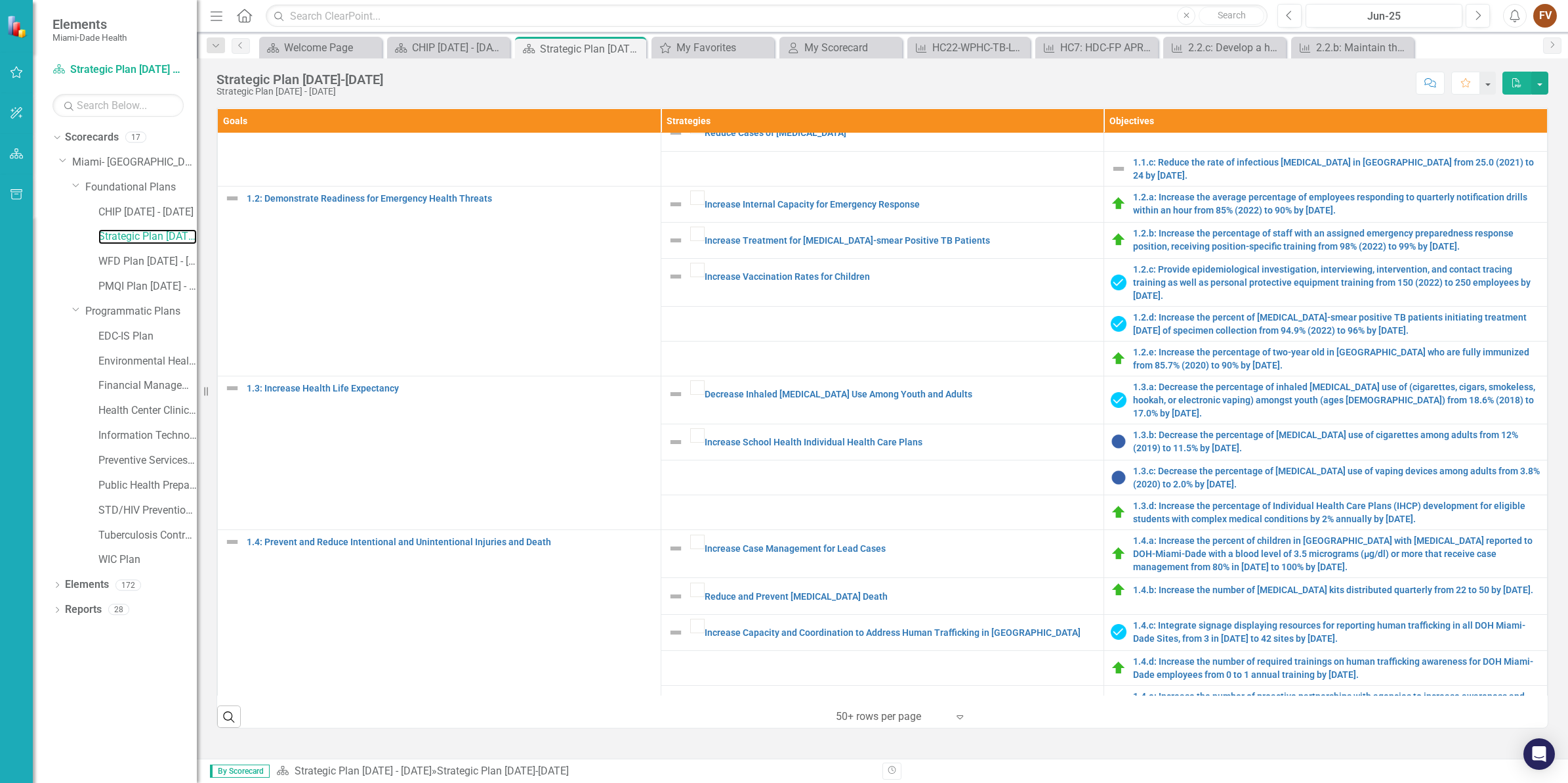
scroll to position [165, 0]
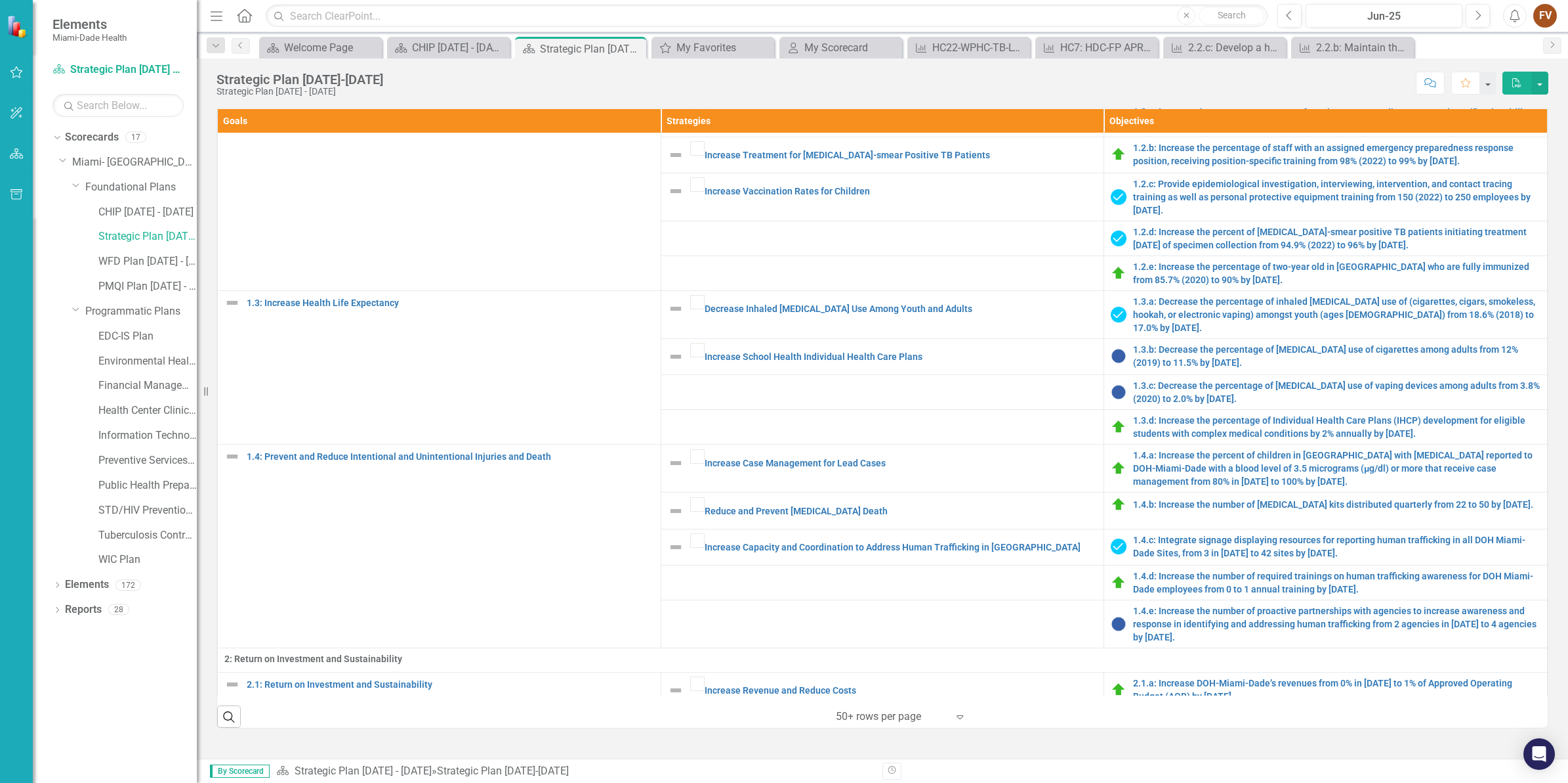
click at [1226, 782] on link "2.2.c: Develop a hybrid registration process to include technology to decrease …" at bounding box center [1337, 797] width 408 height 26
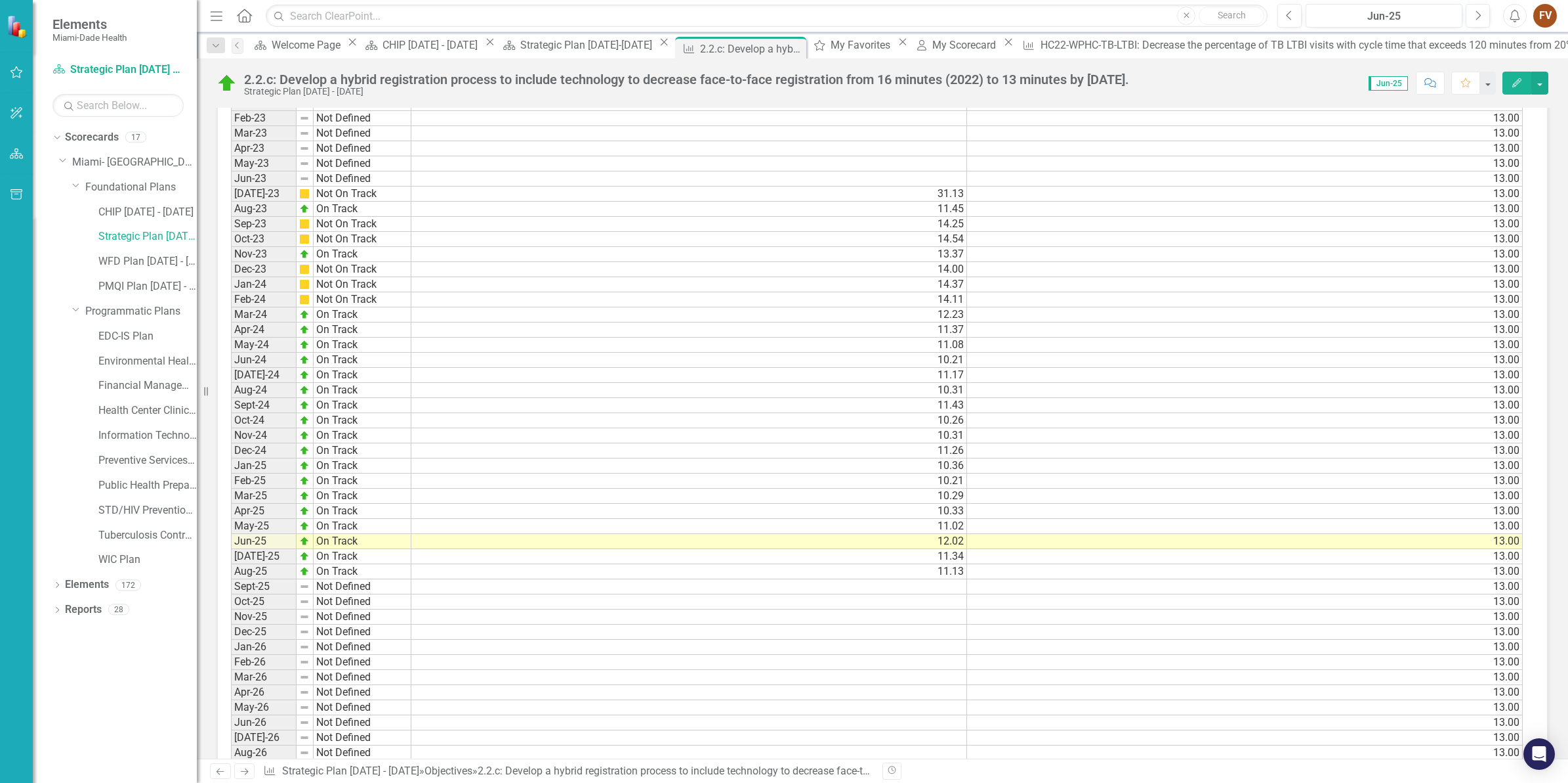
scroll to position [10, 0]
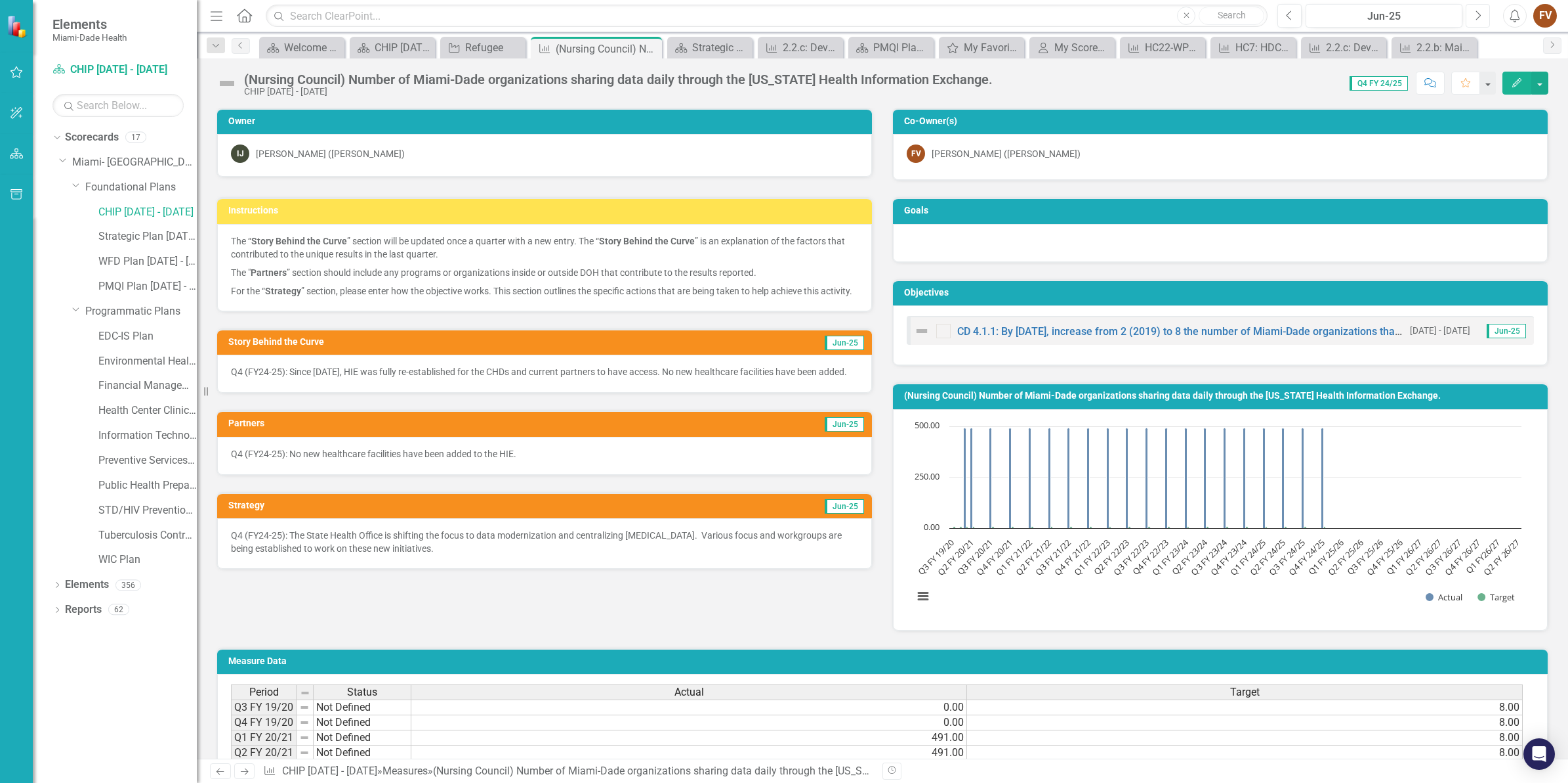
click at [1481, 17] on icon "Next" at bounding box center [1478, 15] width 7 height 12
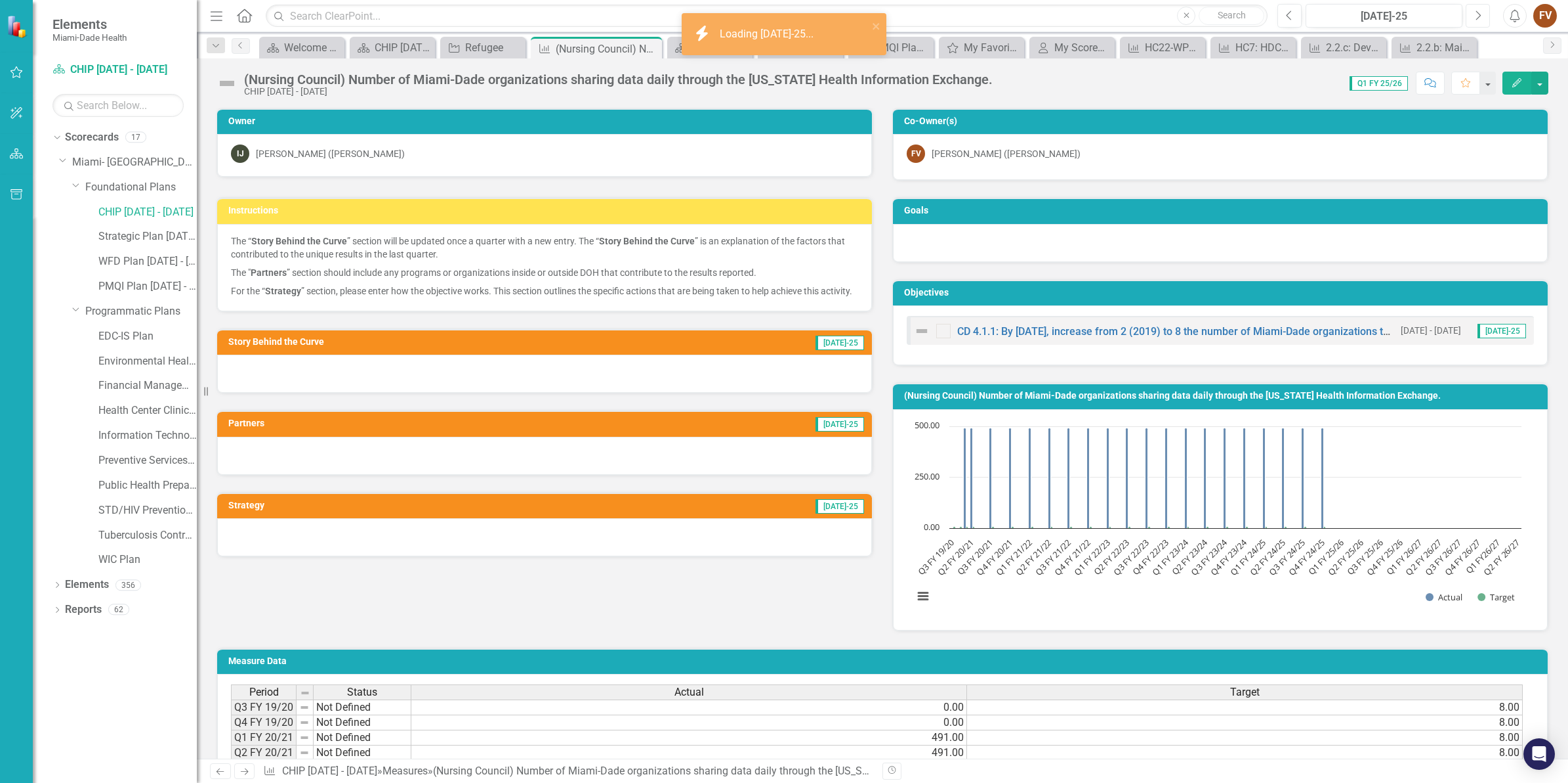
click at [1481, 17] on icon "Next" at bounding box center [1478, 15] width 7 height 12
click at [121, 263] on link "WFD Plan [DATE] - [DATE]" at bounding box center [148, 262] width 99 height 15
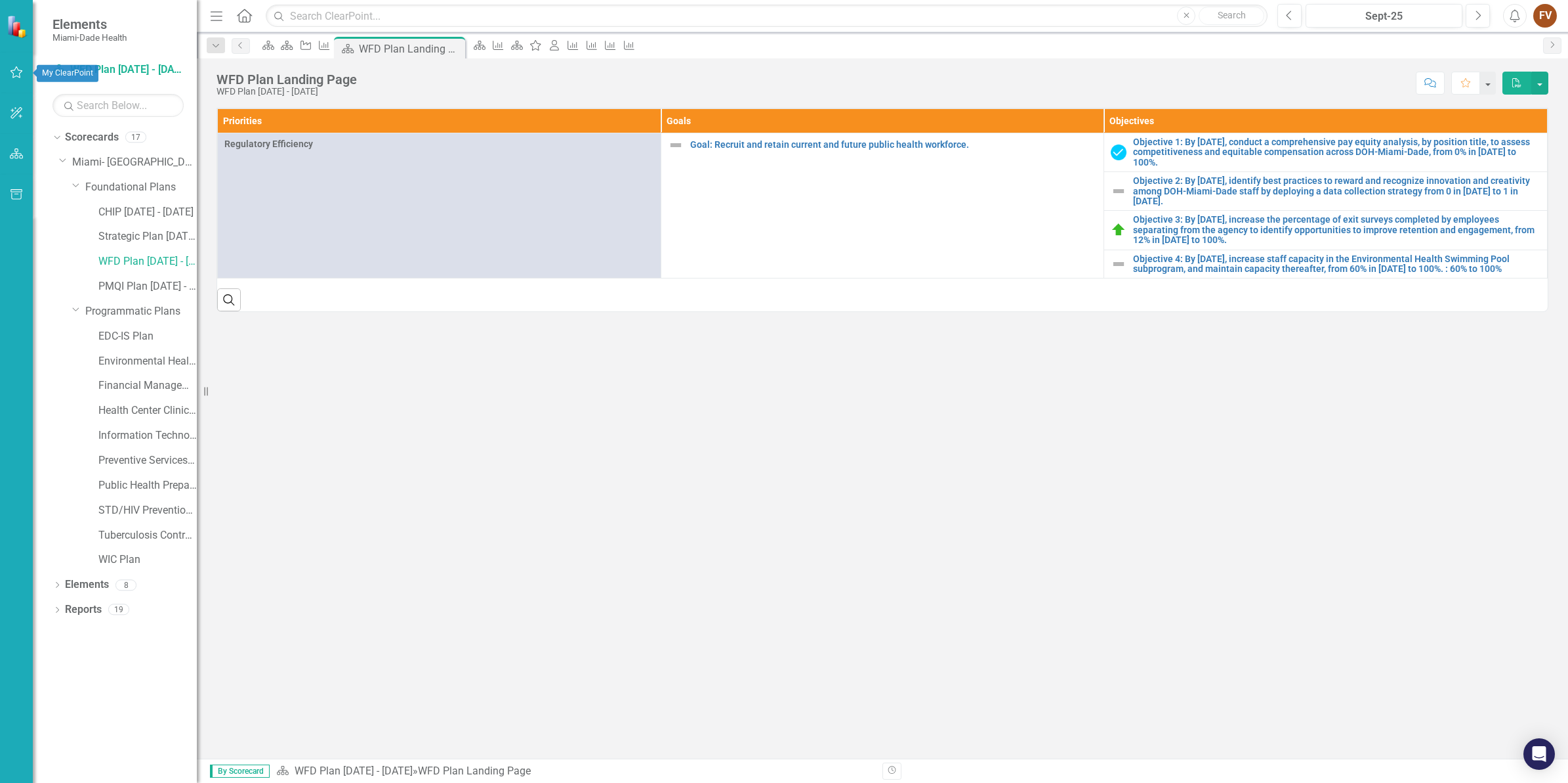
click at [8, 77] on button "button" at bounding box center [16, 73] width 30 height 28
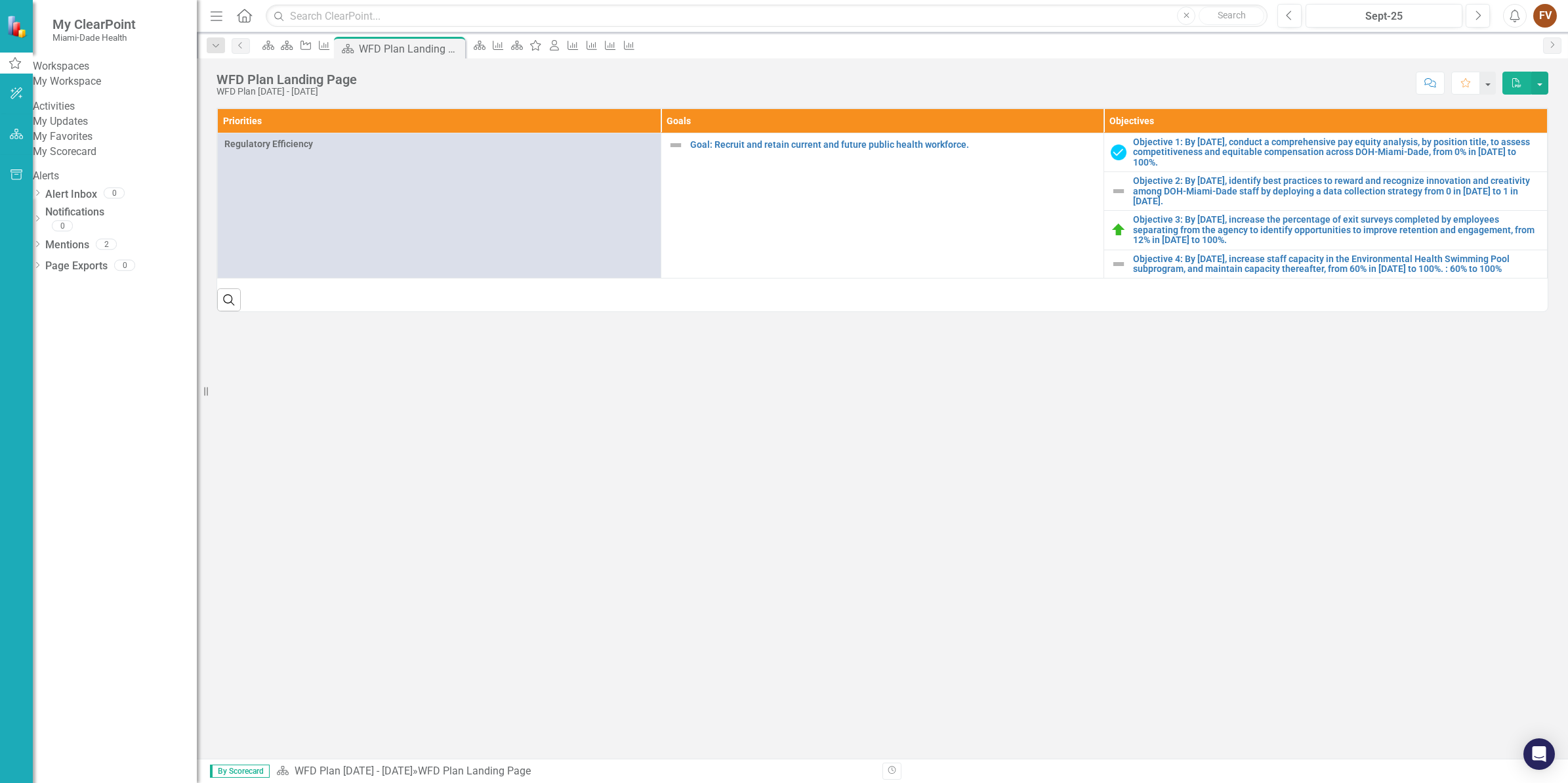
click at [76, 159] on link "My Scorecard" at bounding box center [115, 152] width 164 height 15
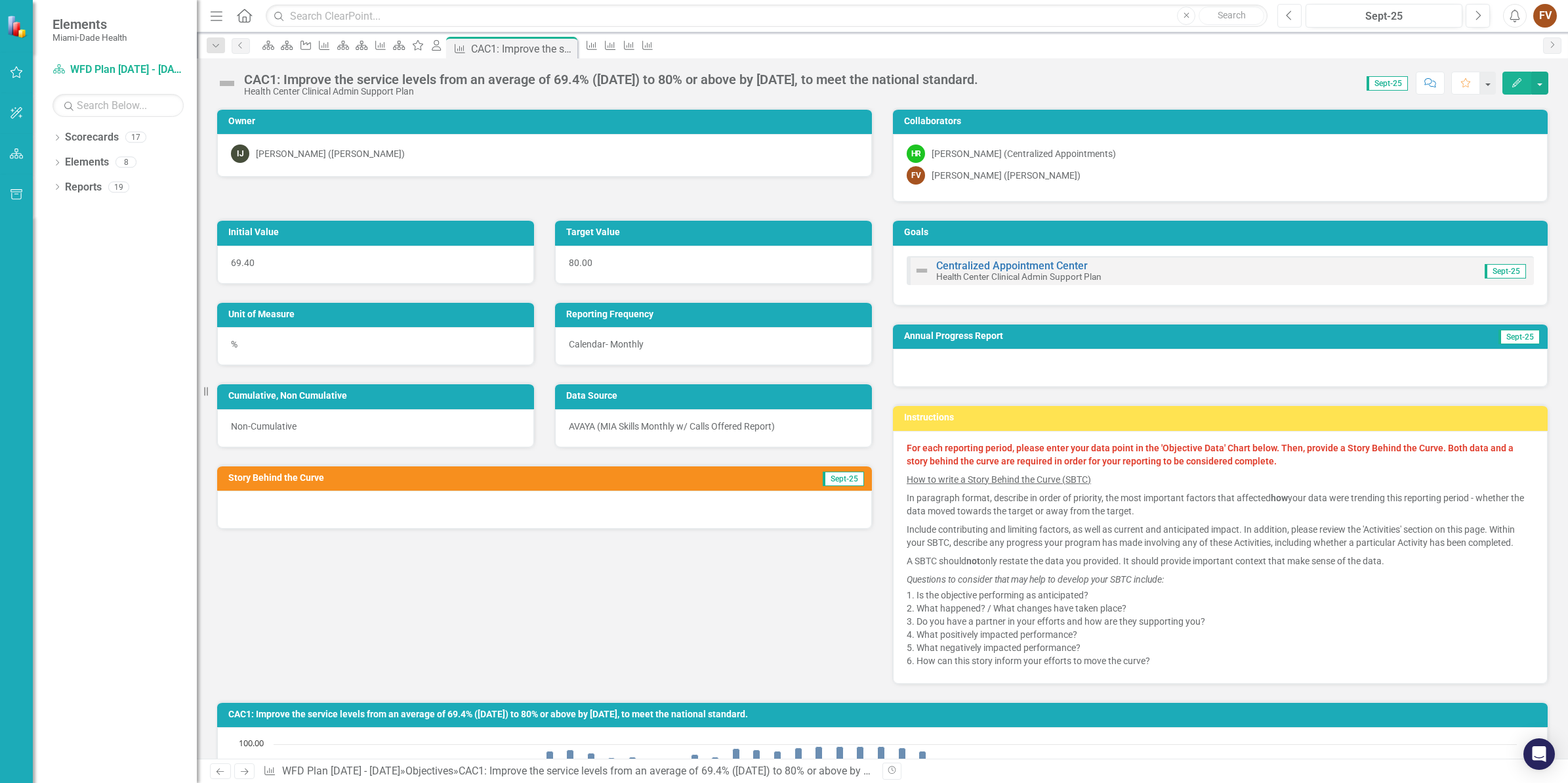
click at [1296, 12] on button "Previous" at bounding box center [1289, 15] width 24 height 23
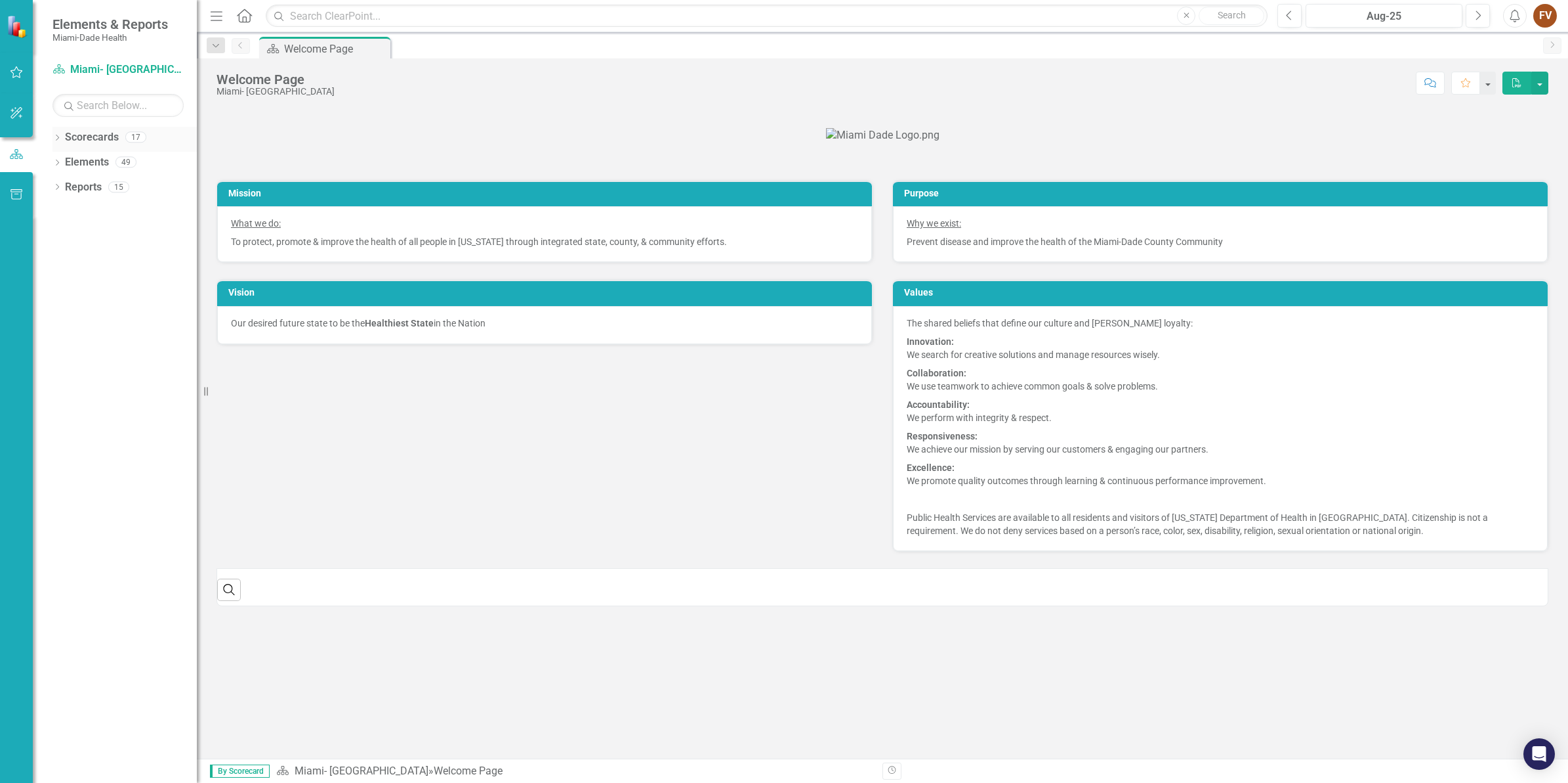
click at [93, 137] on link "Scorecards" at bounding box center [92, 138] width 54 height 15
click at [53, 140] on icon "Dropdown" at bounding box center [57, 138] width 9 height 7
click at [65, 162] on icon "Dropdown" at bounding box center [64, 161] width 10 height 8
click at [83, 182] on div "Dropdown" at bounding box center [78, 187] width 13 height 11
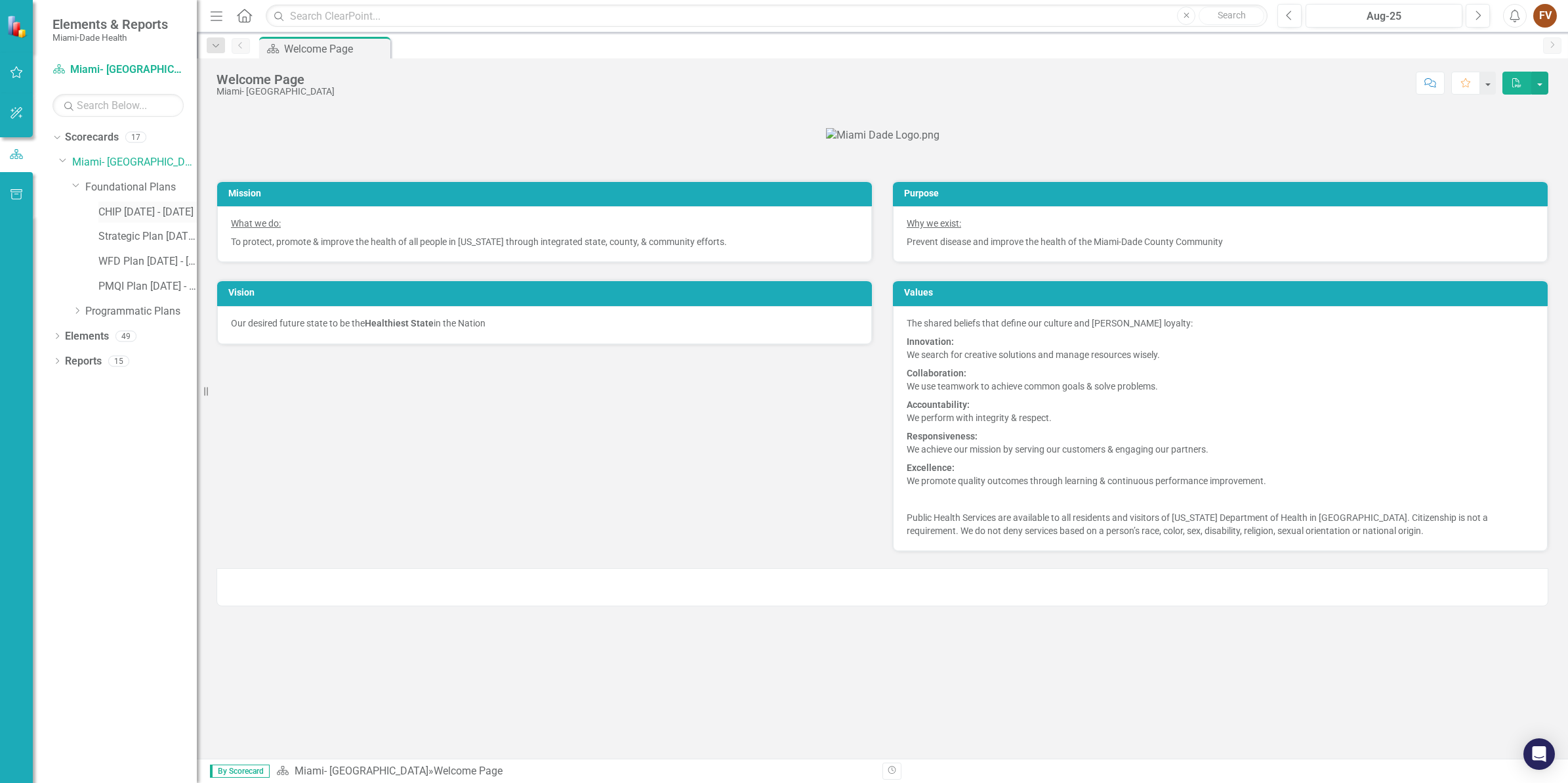
click at [125, 208] on link "CHIP [DATE] - [DATE]" at bounding box center [148, 212] width 99 height 15
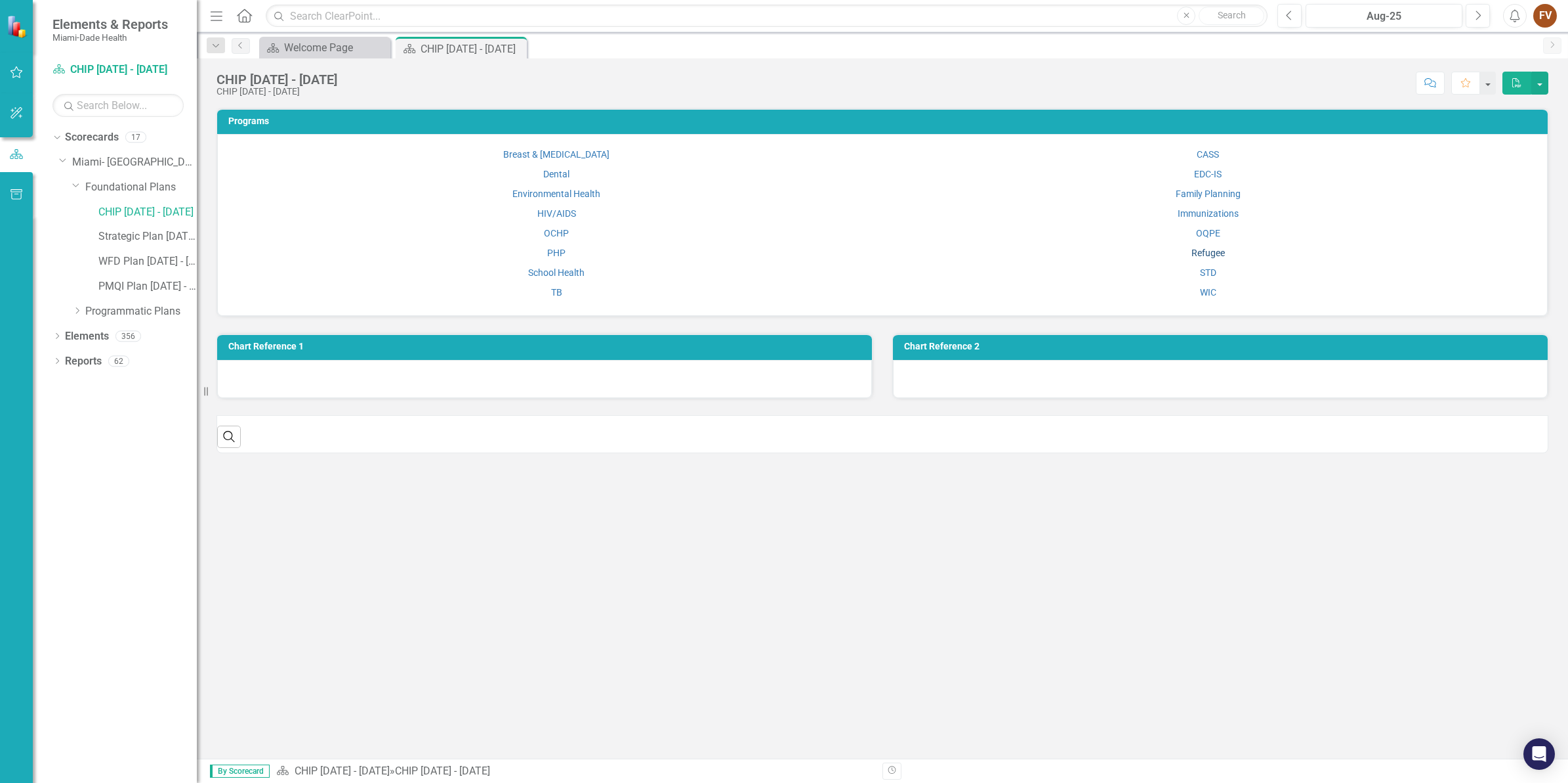
click at [1200, 250] on link "Refugee" at bounding box center [1208, 253] width 33 height 11
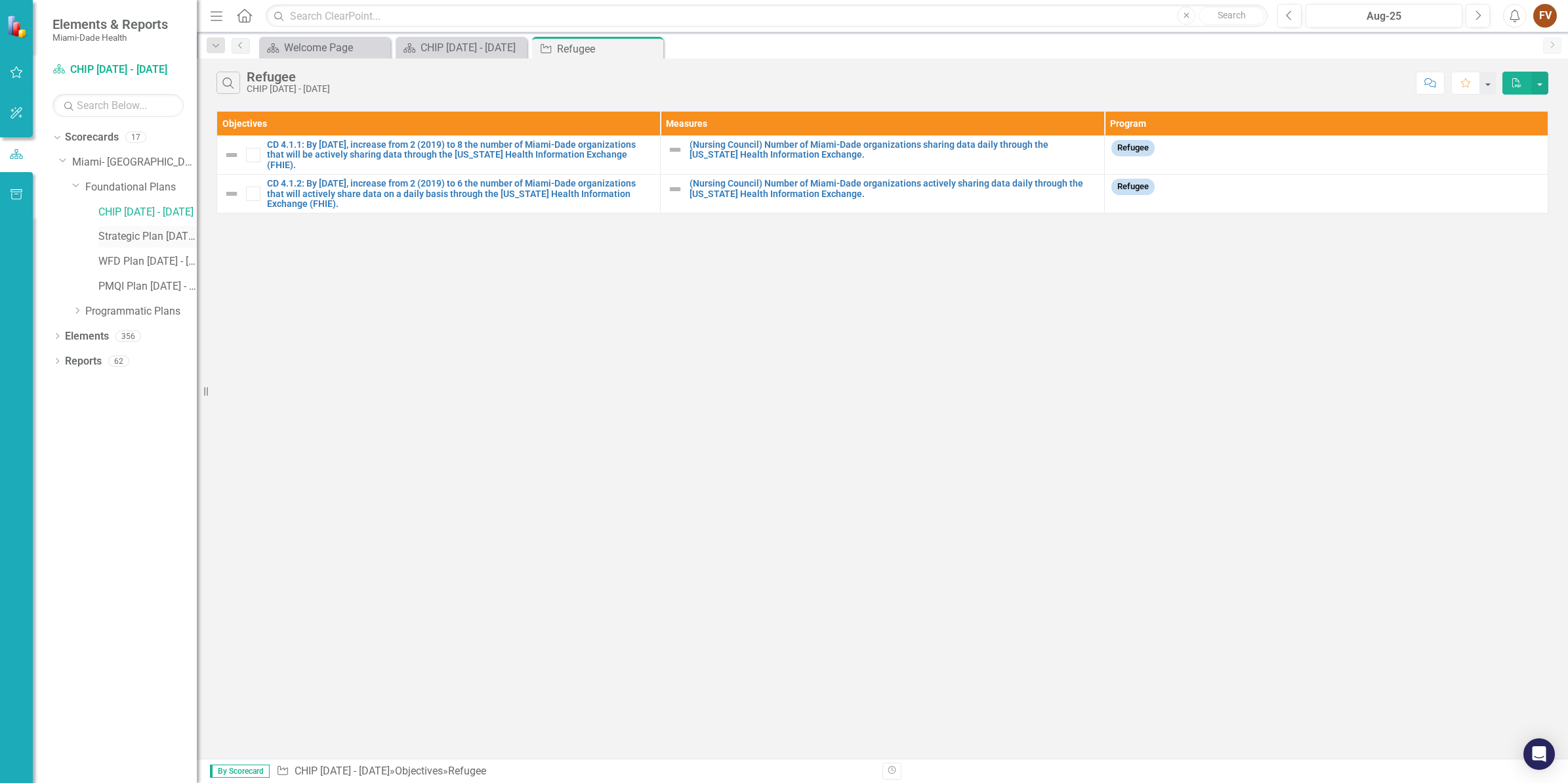
click at [121, 237] on link "Strategic Plan [DATE] - [DATE]" at bounding box center [148, 236] width 99 height 15
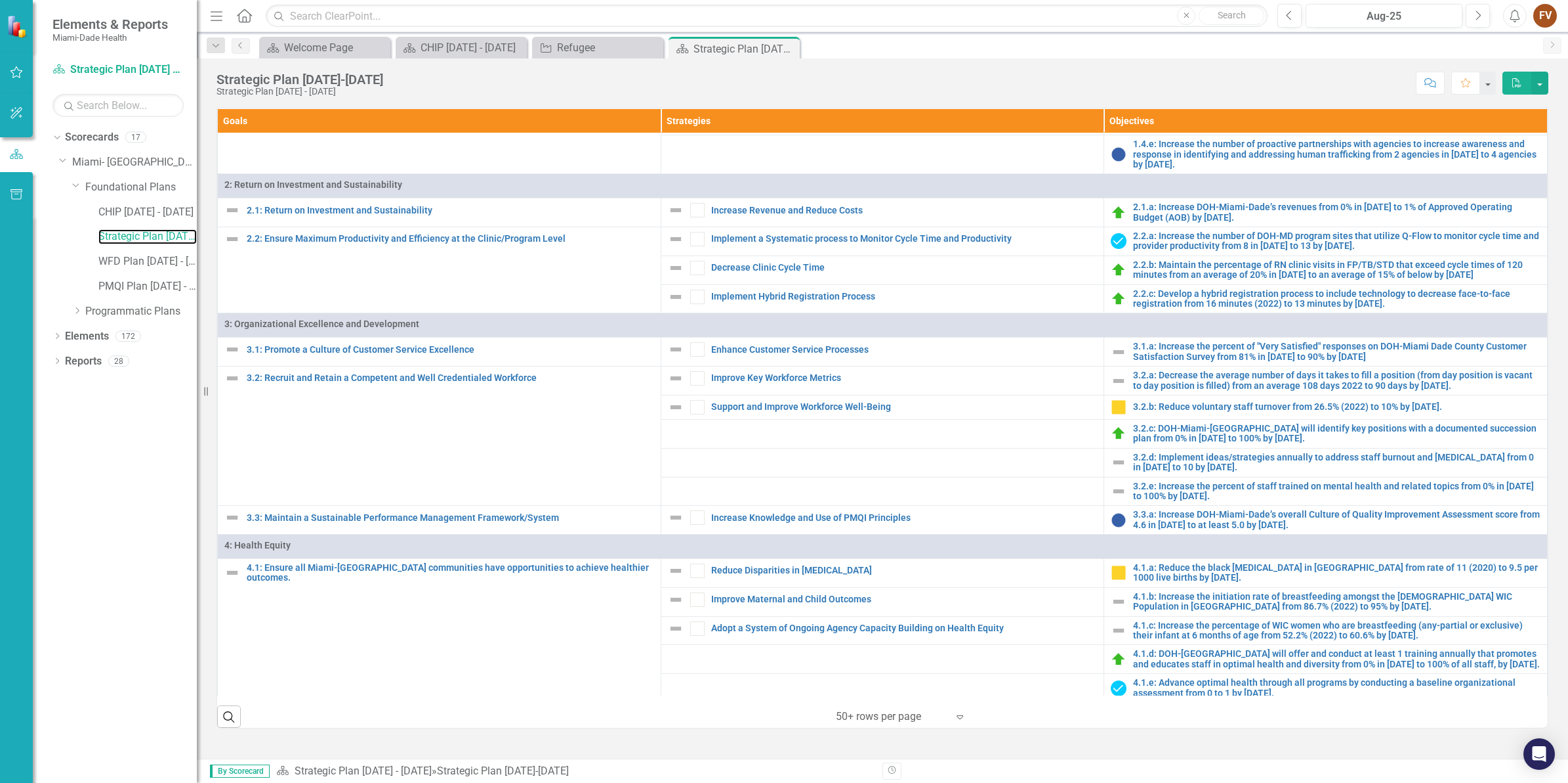
scroll to position [535, 0]
